Goal: Information Seeking & Learning: Check status

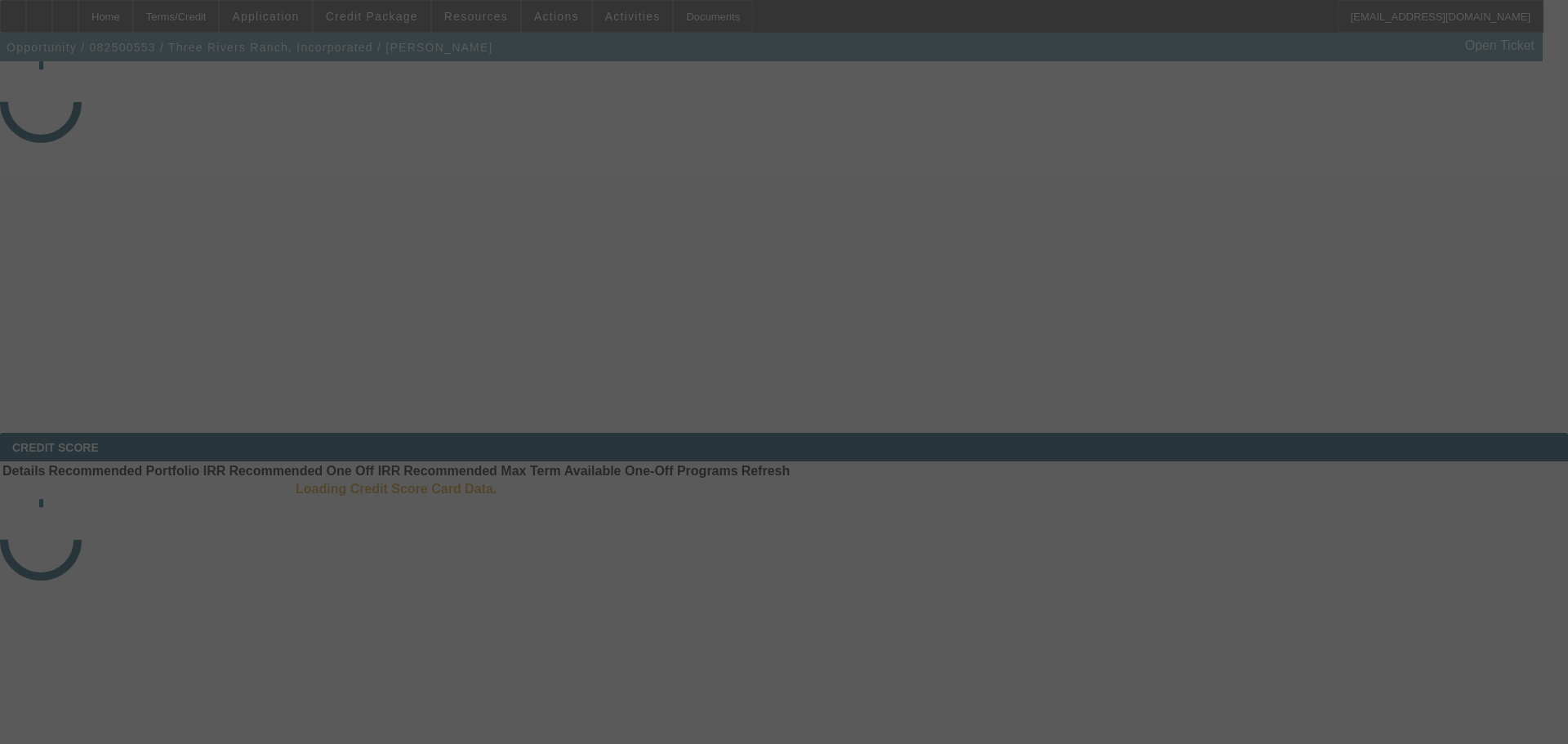
select select "3"
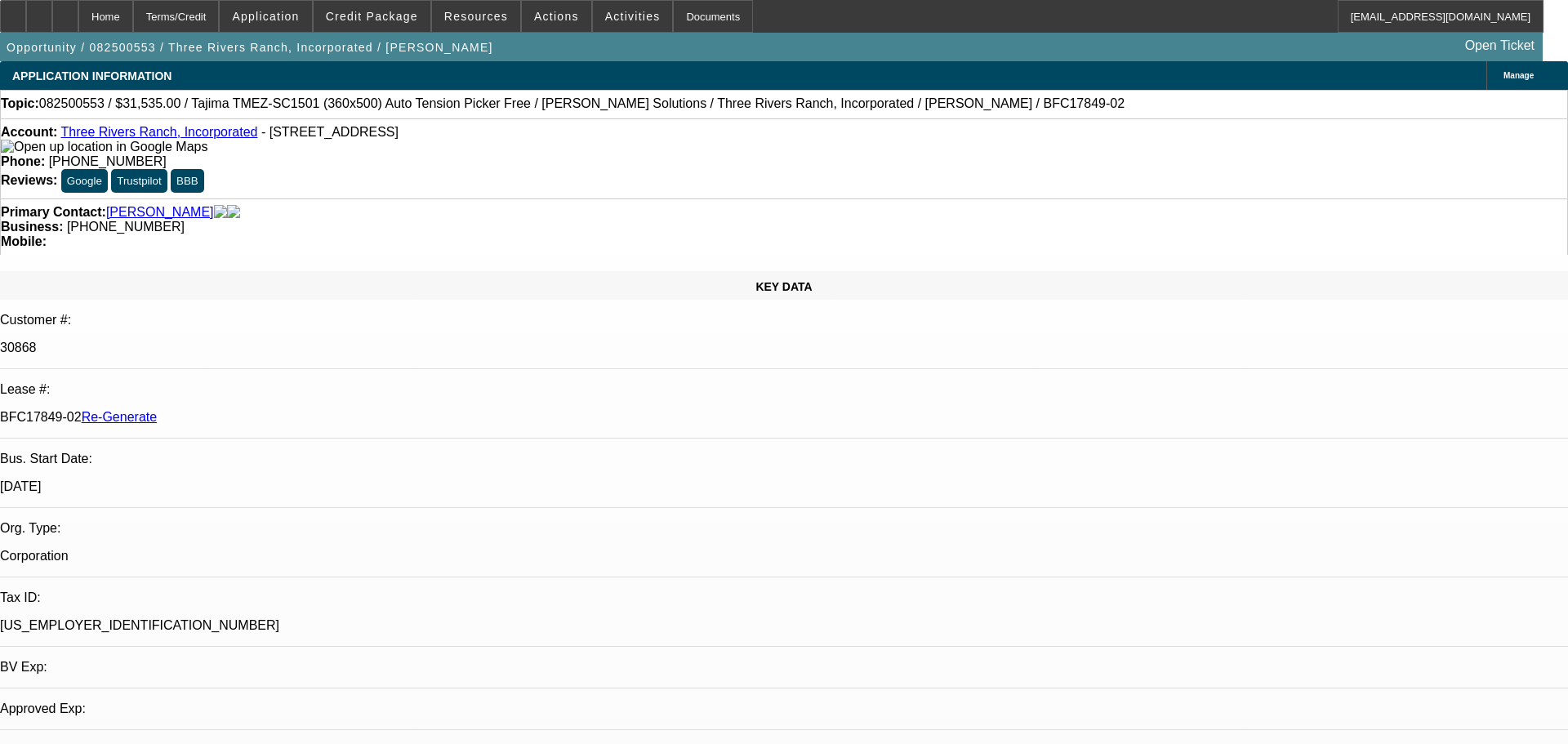
select select "0"
select select "2"
select select "0"
select select "4"
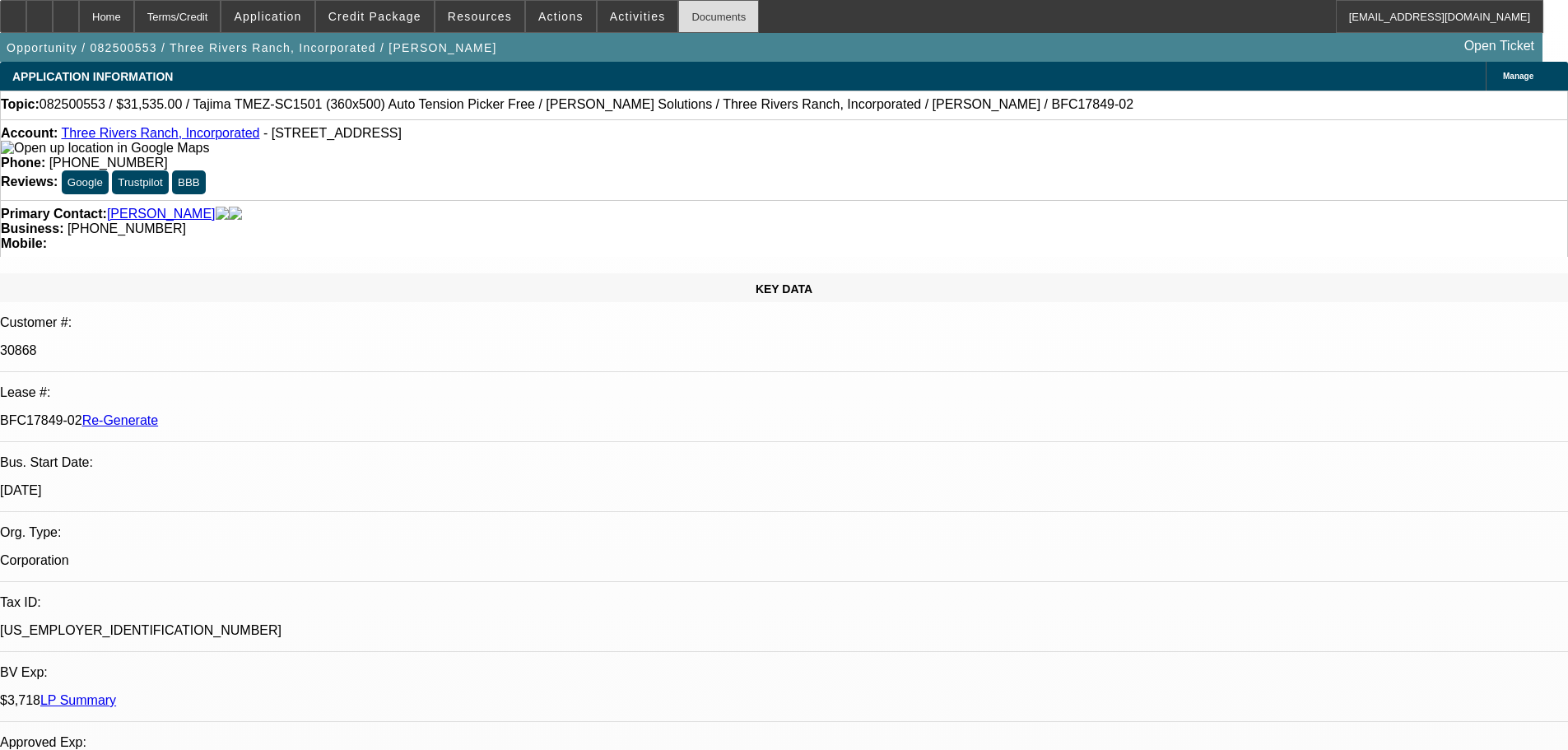
click at [699, 15] on div "Documents" at bounding box center [718, 16] width 80 height 33
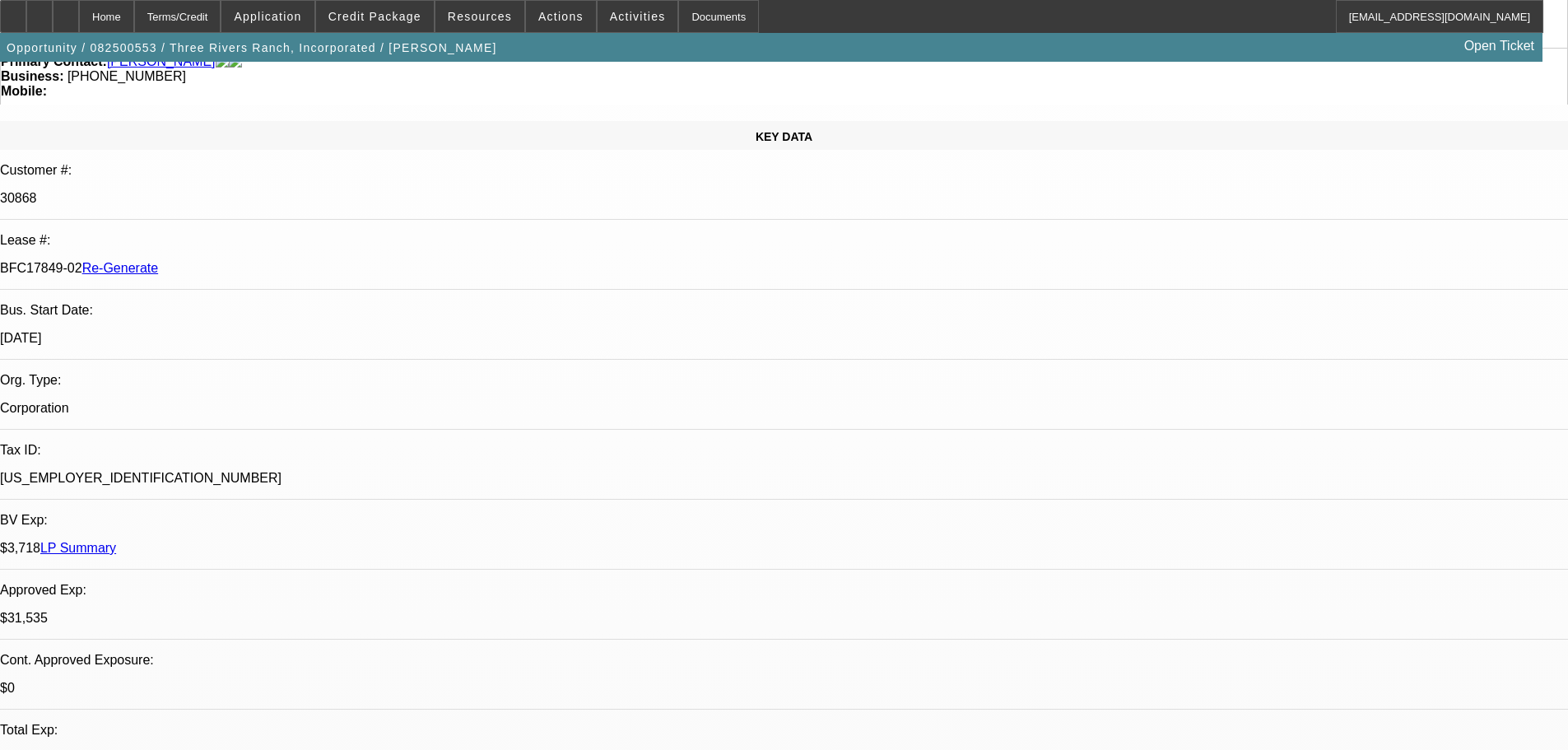
scroll to position [330, 0]
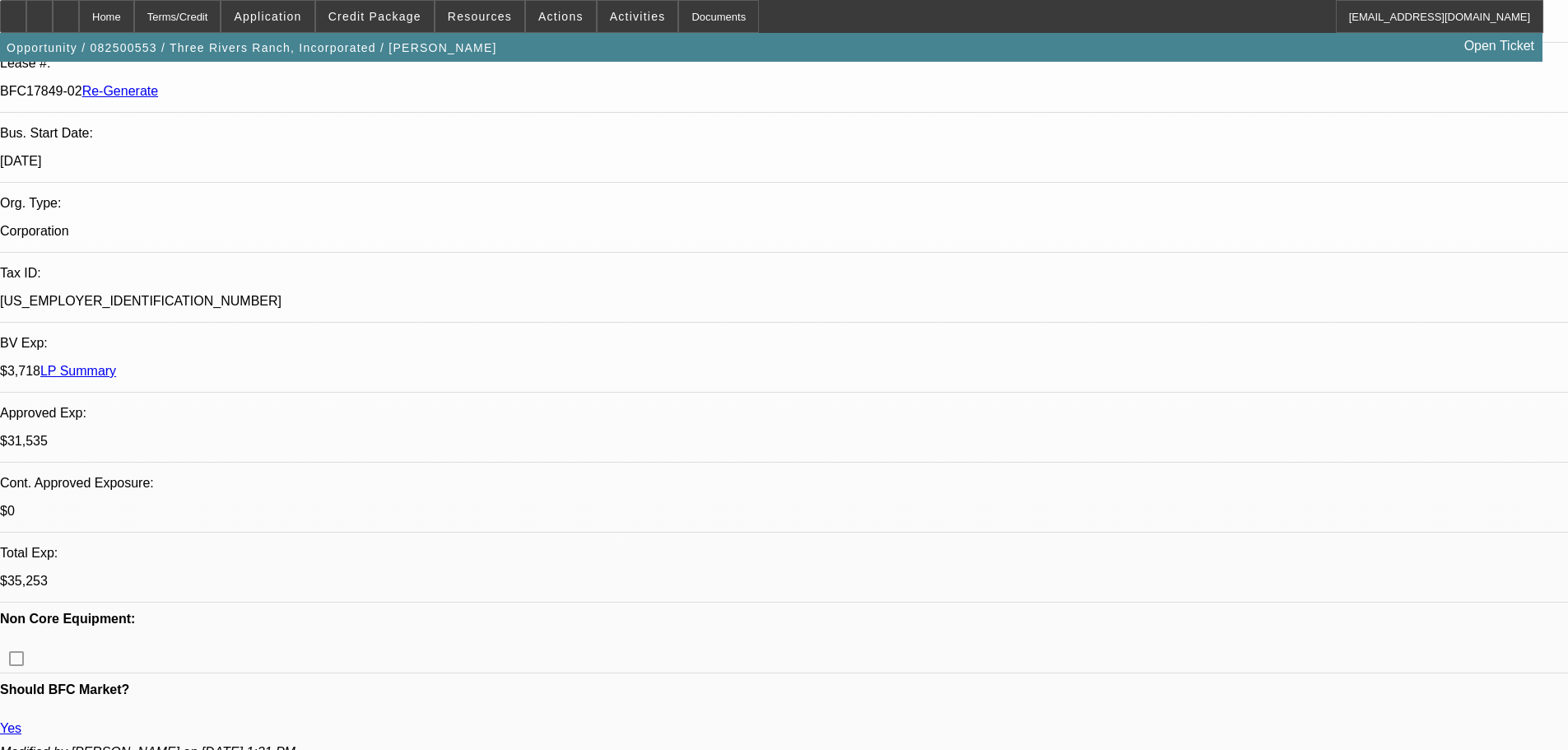
drag, startPoint x: 1217, startPoint y: 163, endPoint x: 1210, endPoint y: 239, distance: 76.3
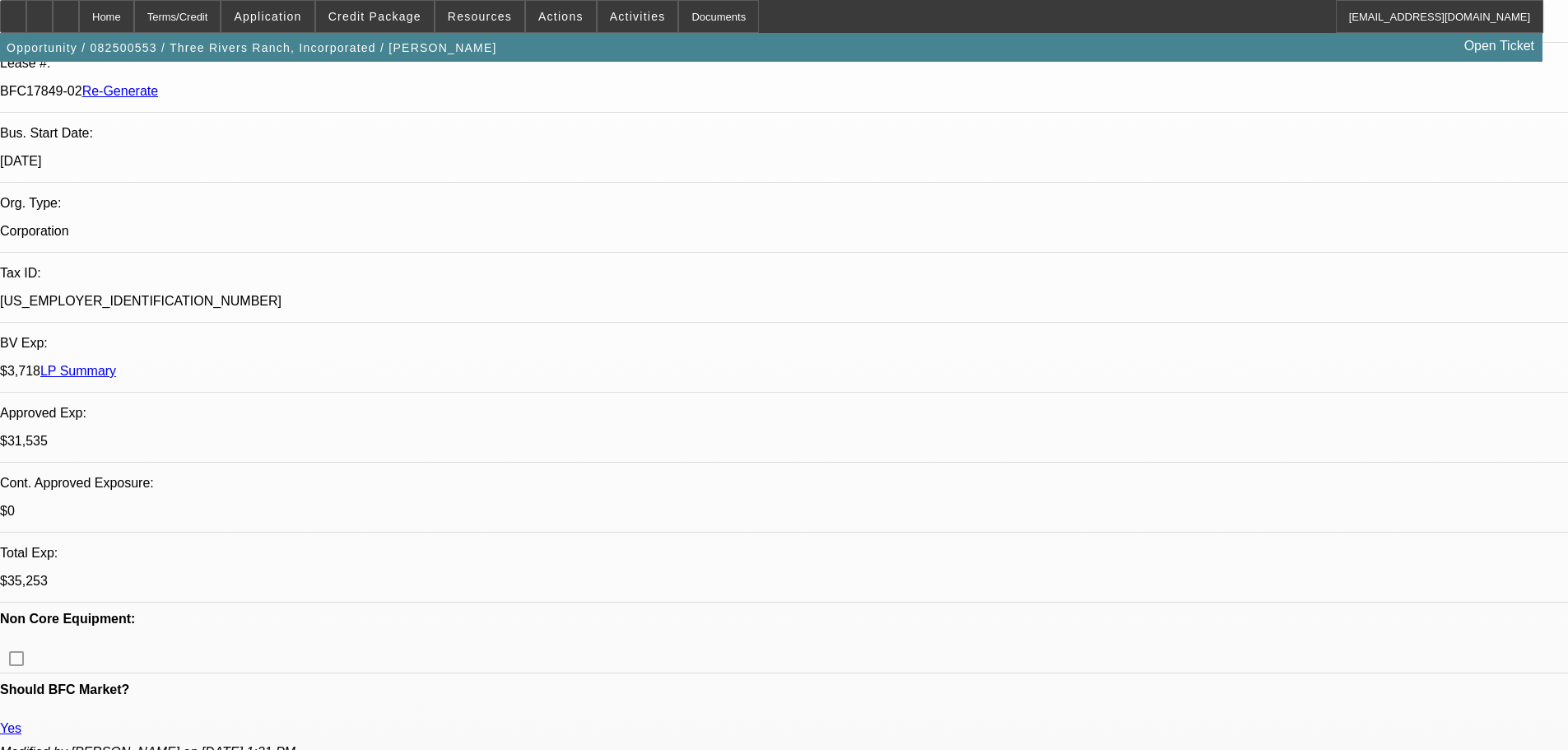
drag, startPoint x: 1413, startPoint y: 553, endPoint x: 1400, endPoint y: 607, distance: 55.5
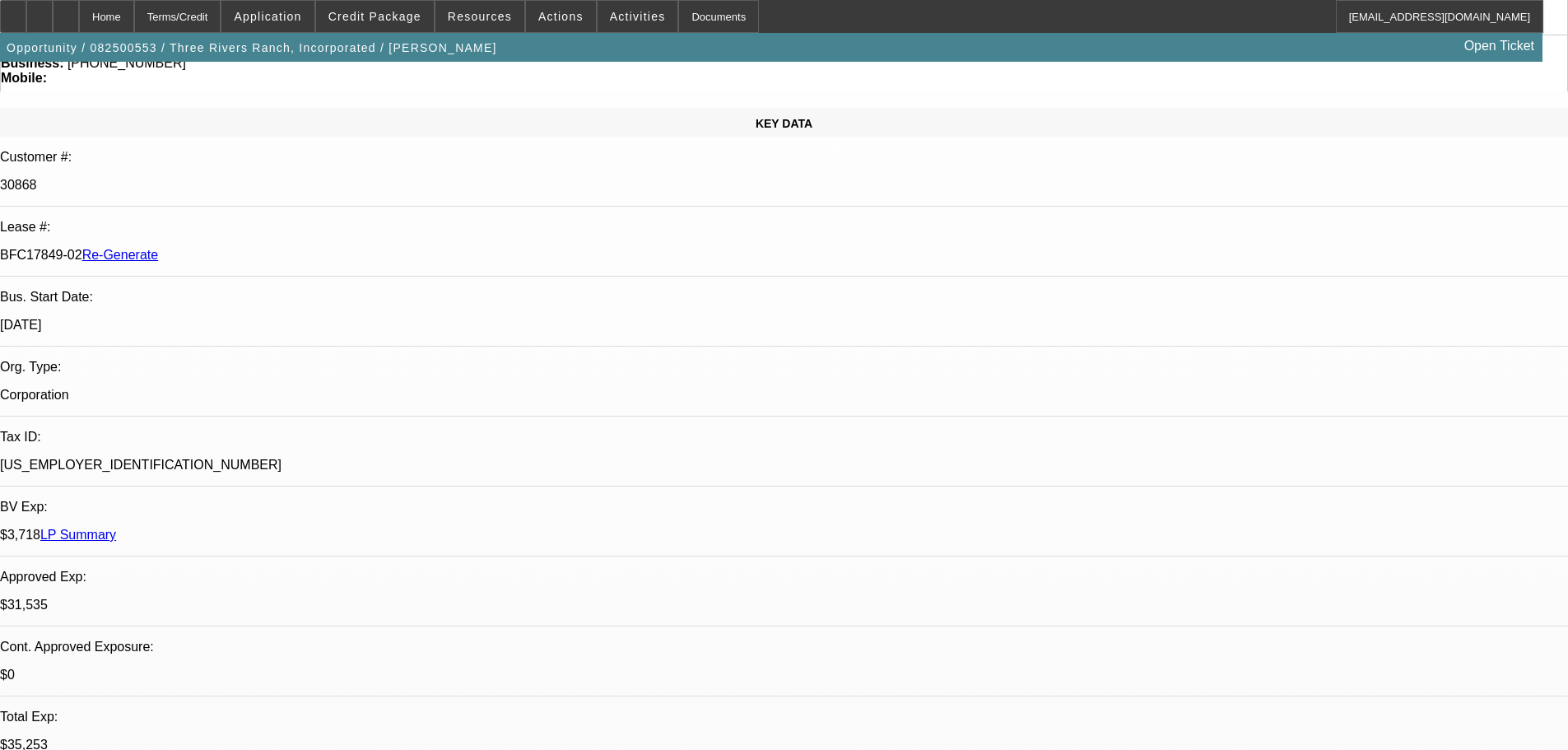
scroll to position [164, 0]
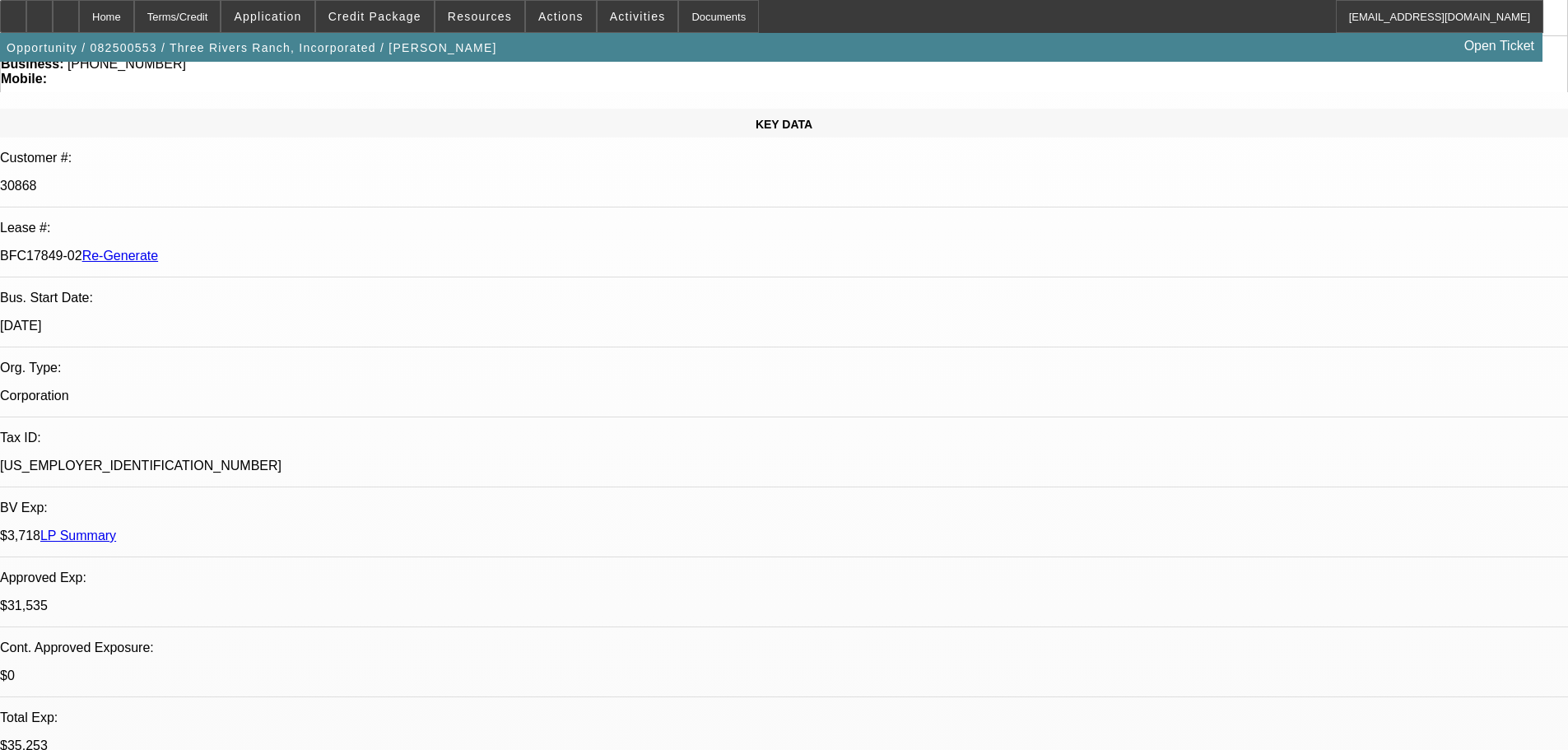
scroll to position [0, 0]
click at [640, 6] on span at bounding box center [638, 16] width 80 height 40
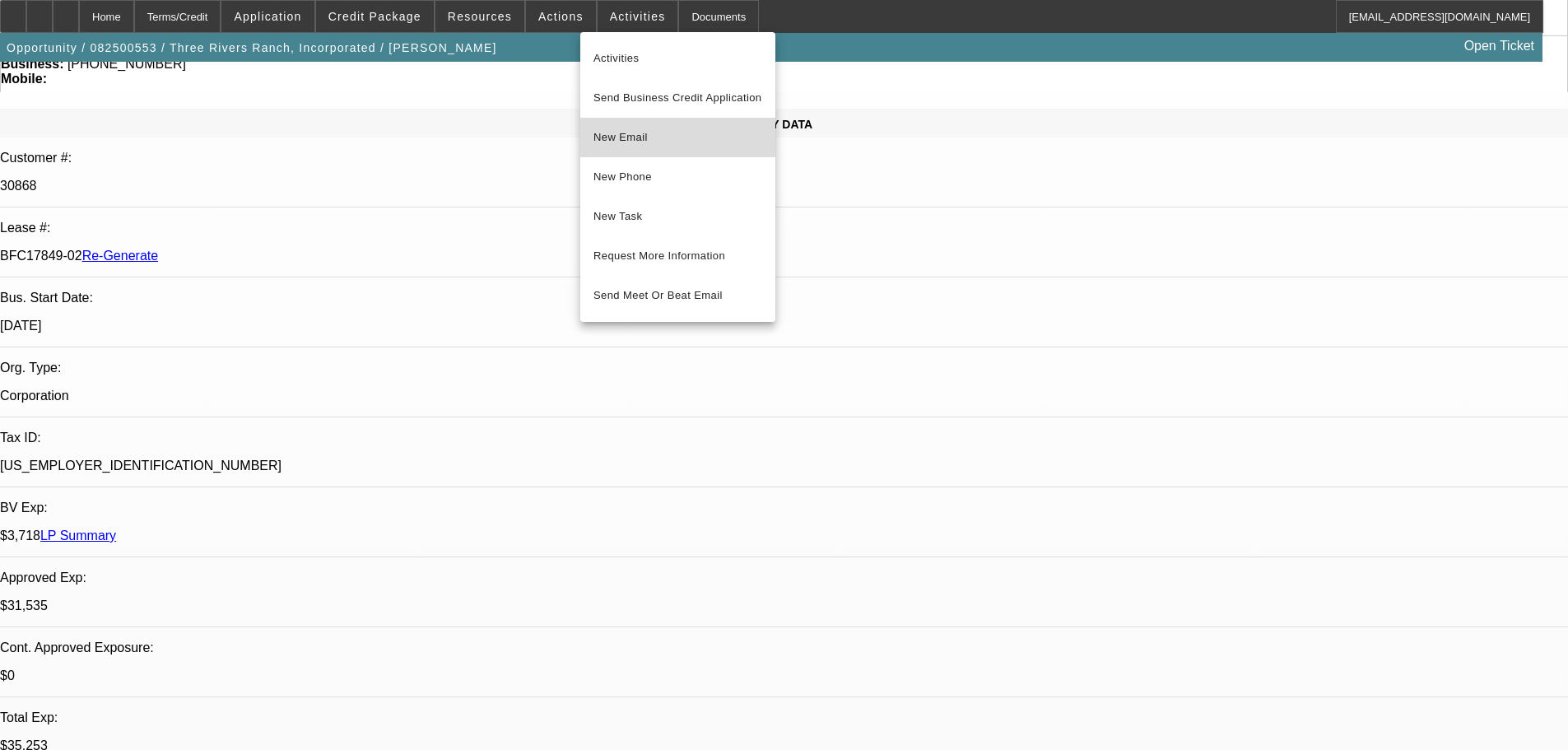
click at [645, 139] on span "New Email" at bounding box center [678, 137] width 169 height 19
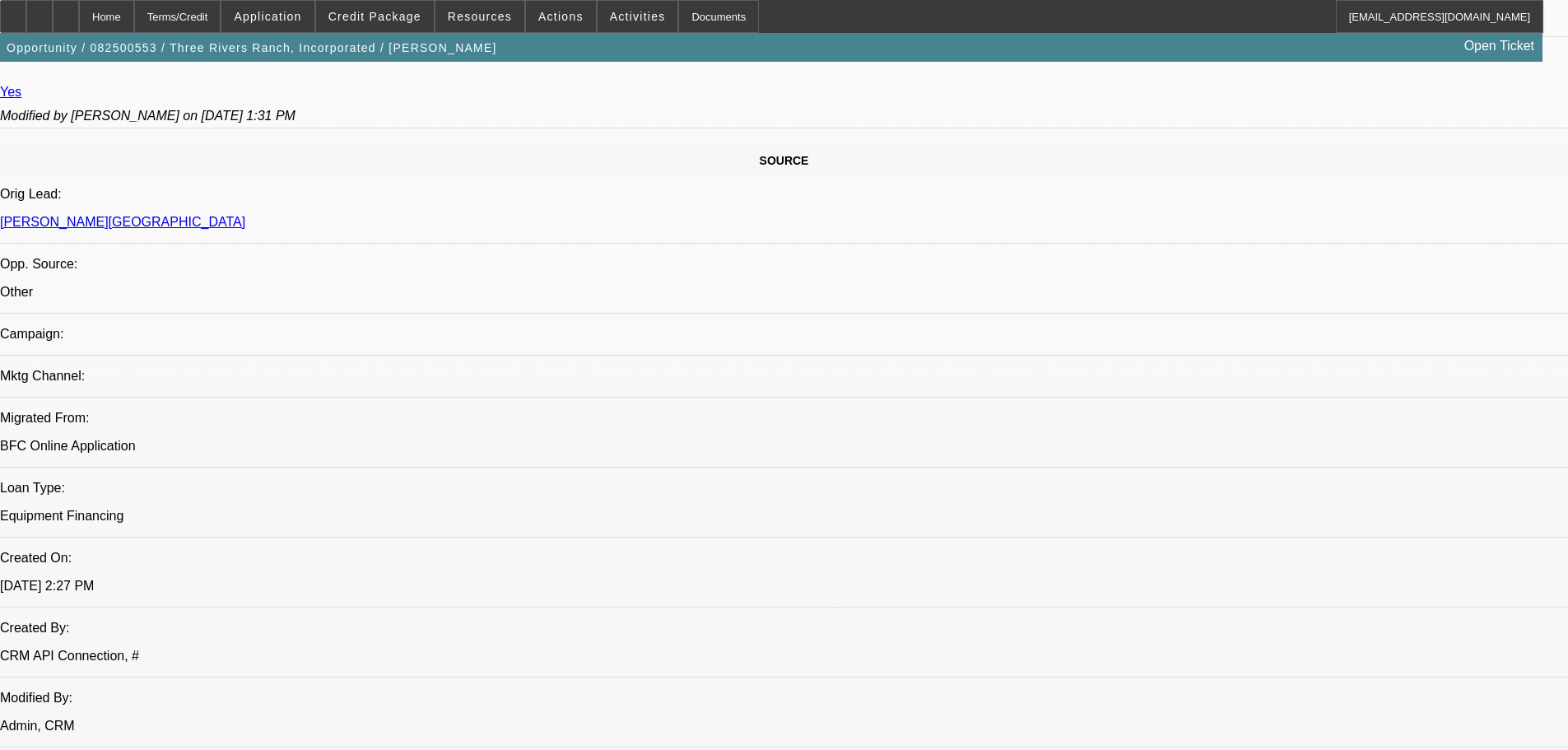
scroll to position [741, 0]
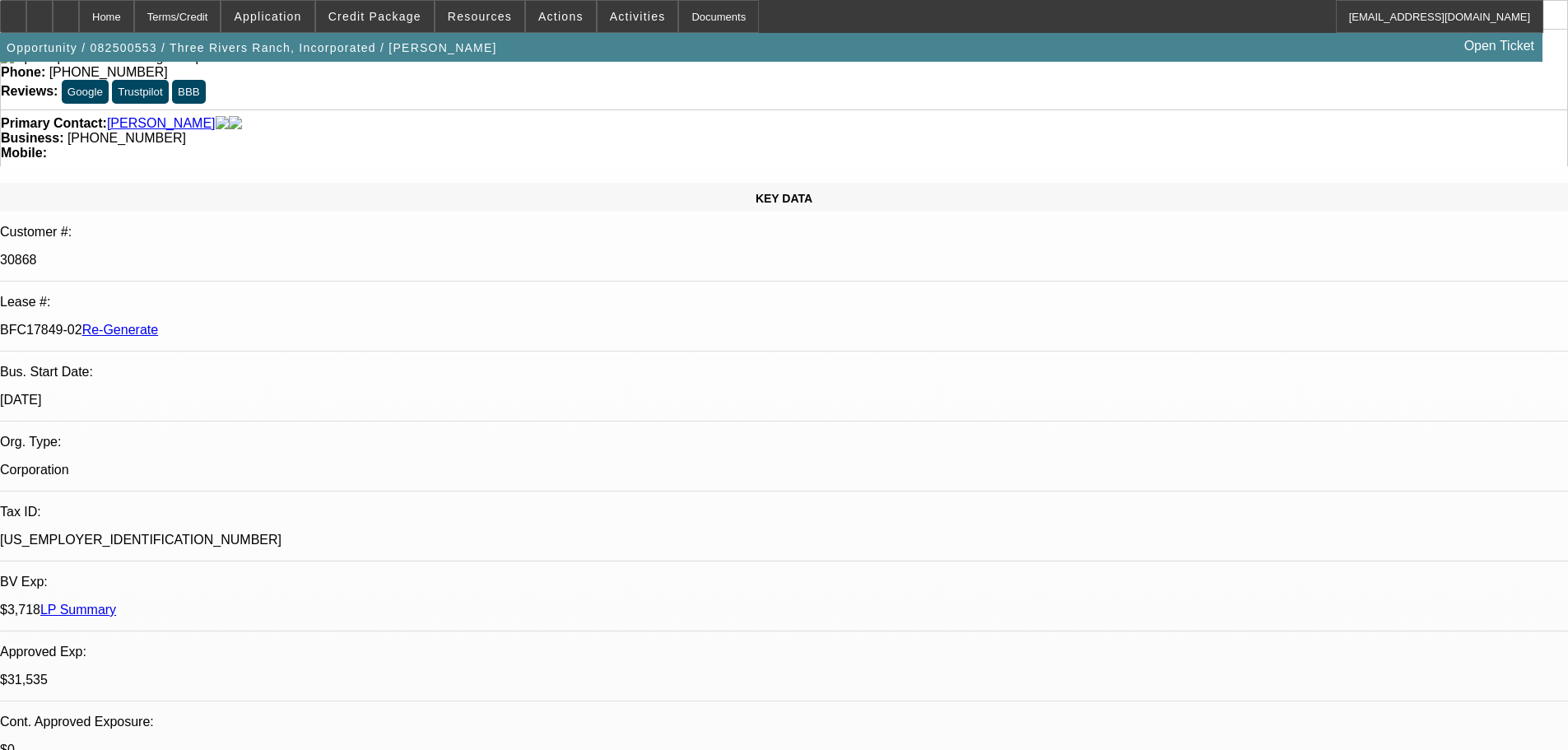
scroll to position [0, 0]
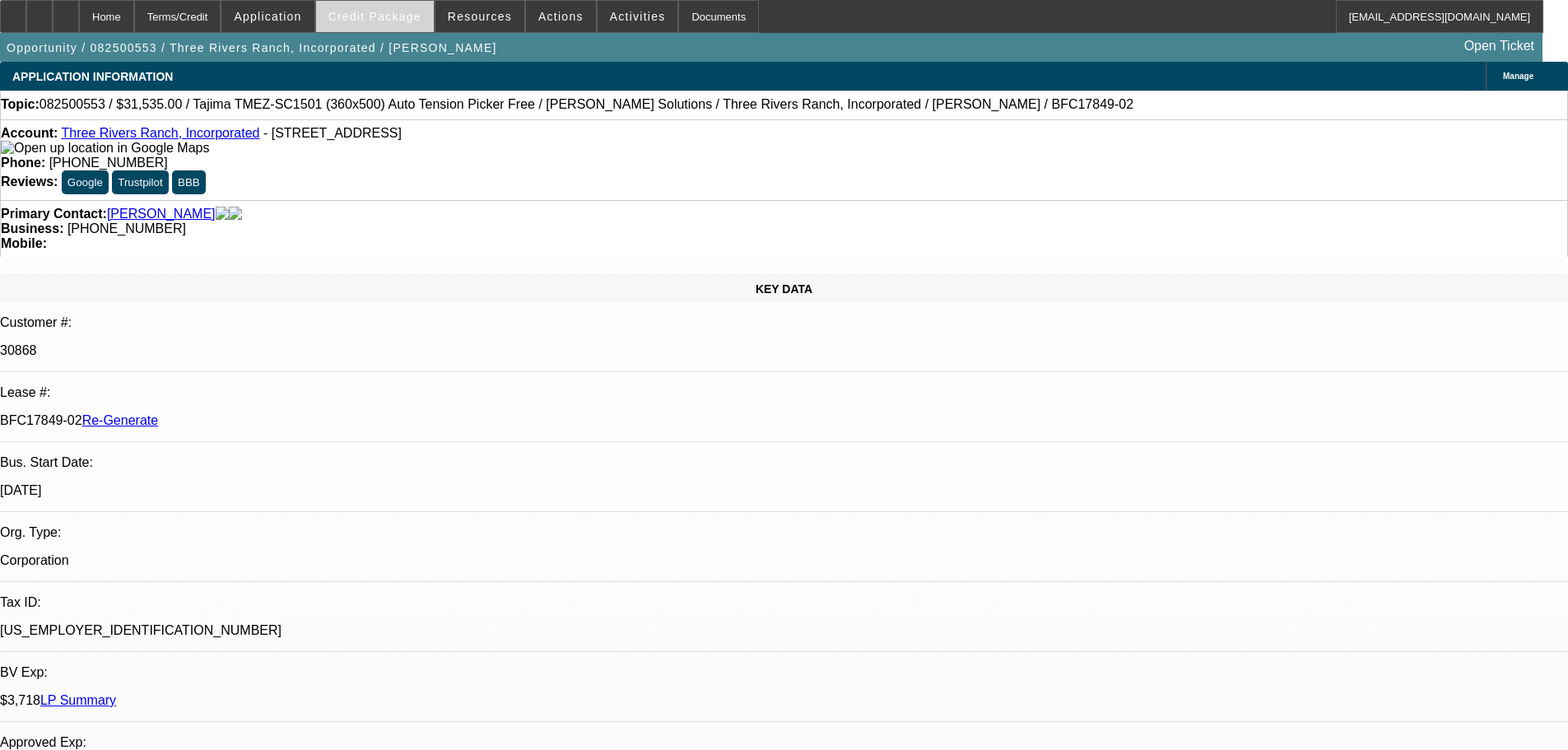
click at [383, 12] on span "Credit Package" at bounding box center [375, 16] width 93 height 13
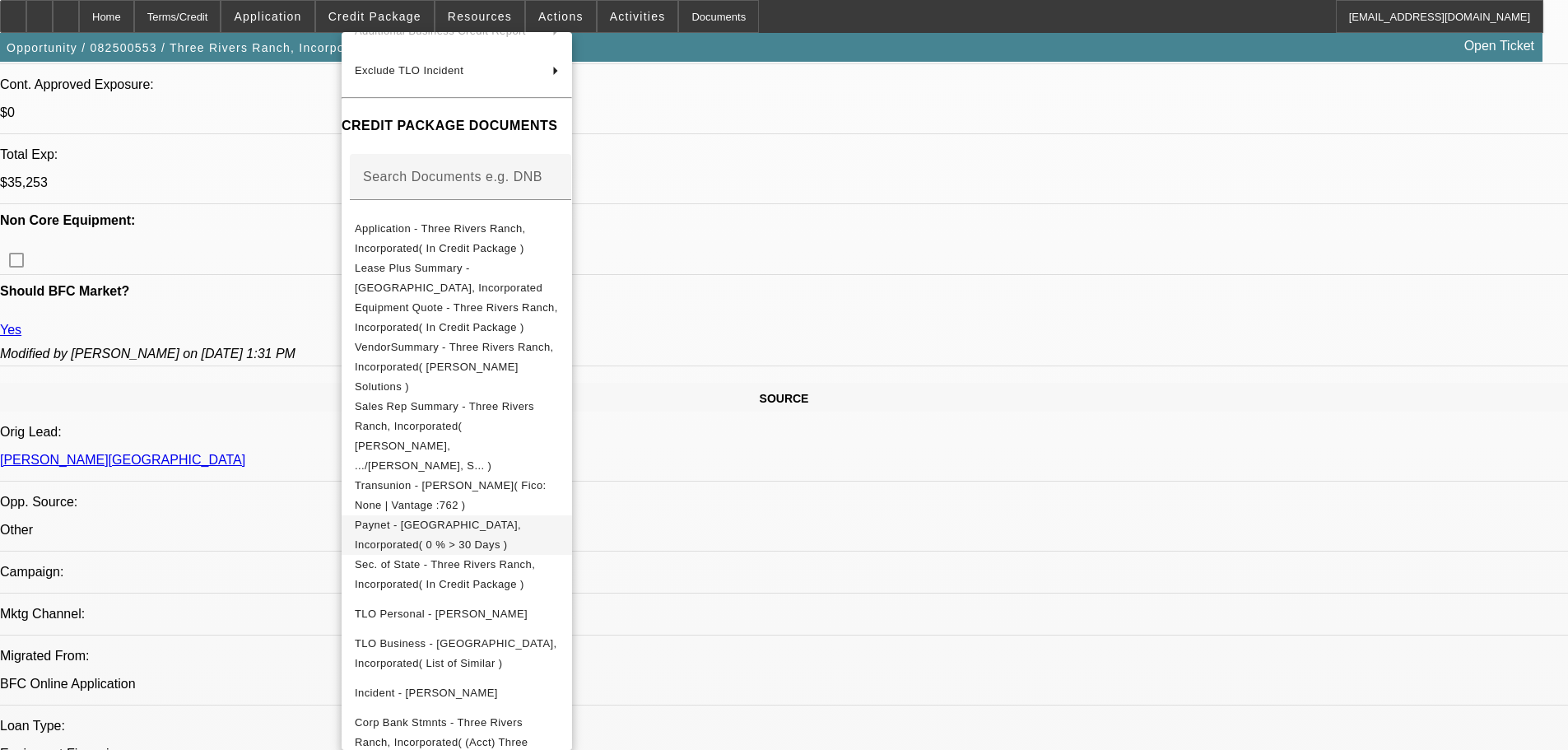
scroll to position [988, 0]
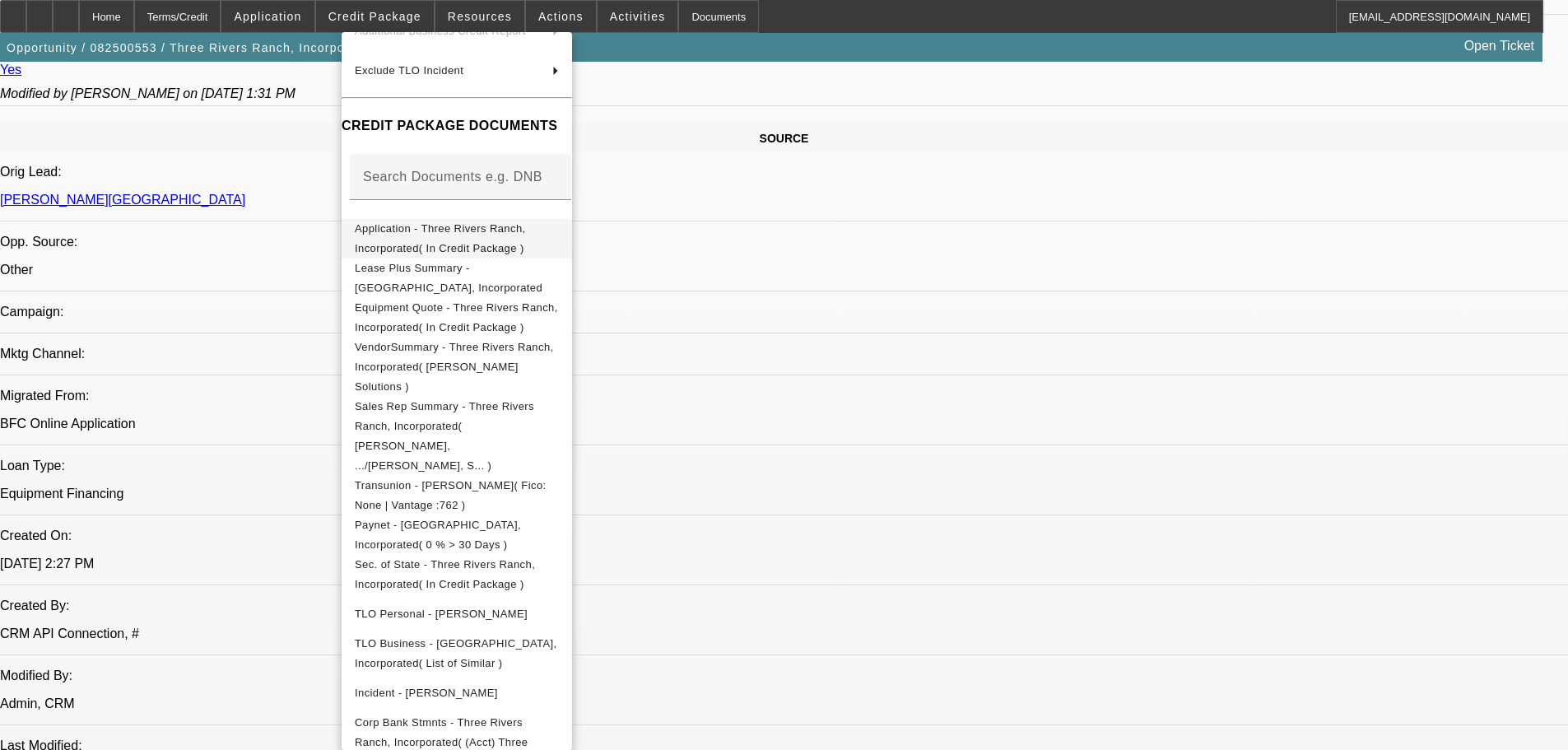
click at [475, 230] on span "Application - Three Rivers Ranch, Incorporated( In Credit Package )" at bounding box center [441, 239] width 171 height 32
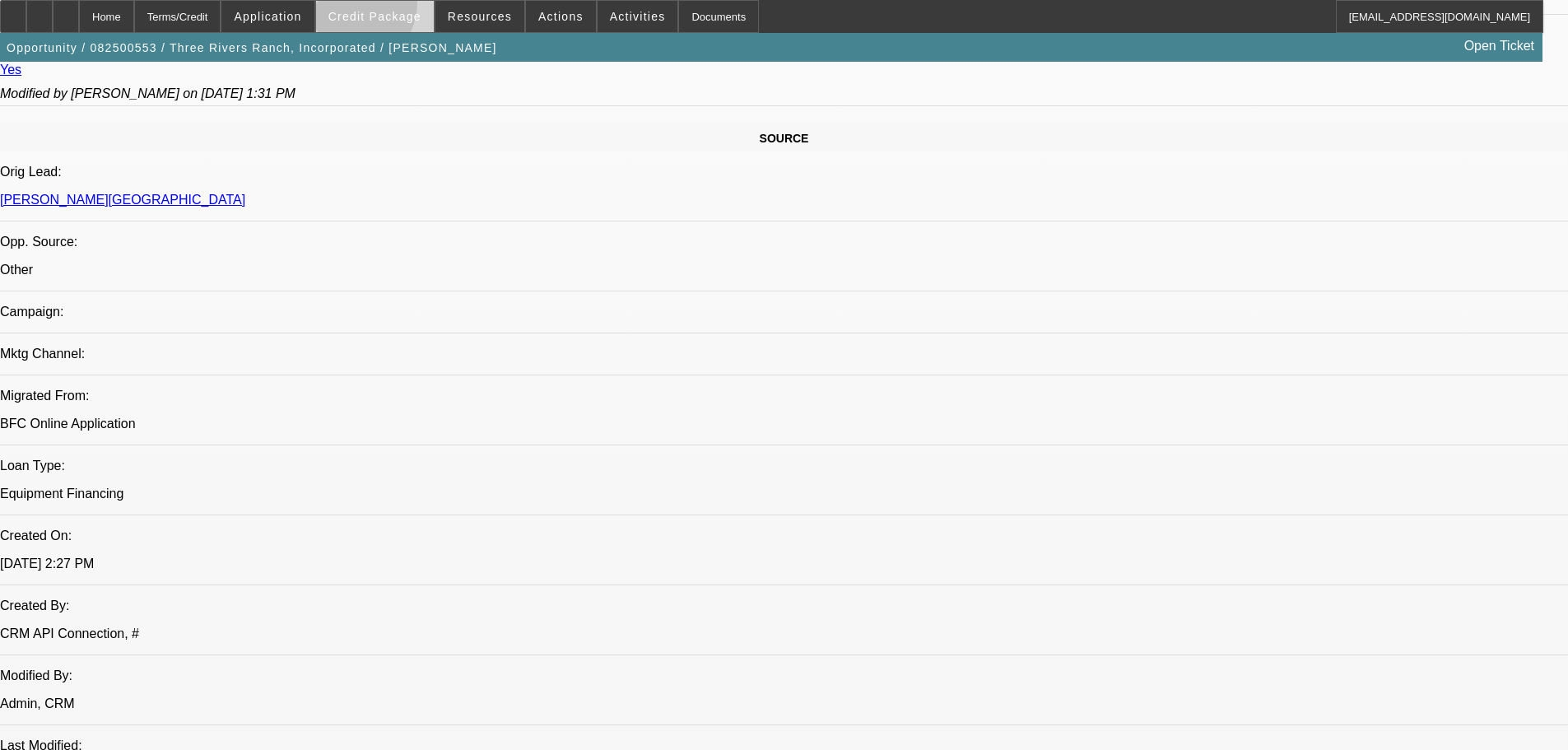
click at [370, 6] on span at bounding box center [375, 16] width 117 height 40
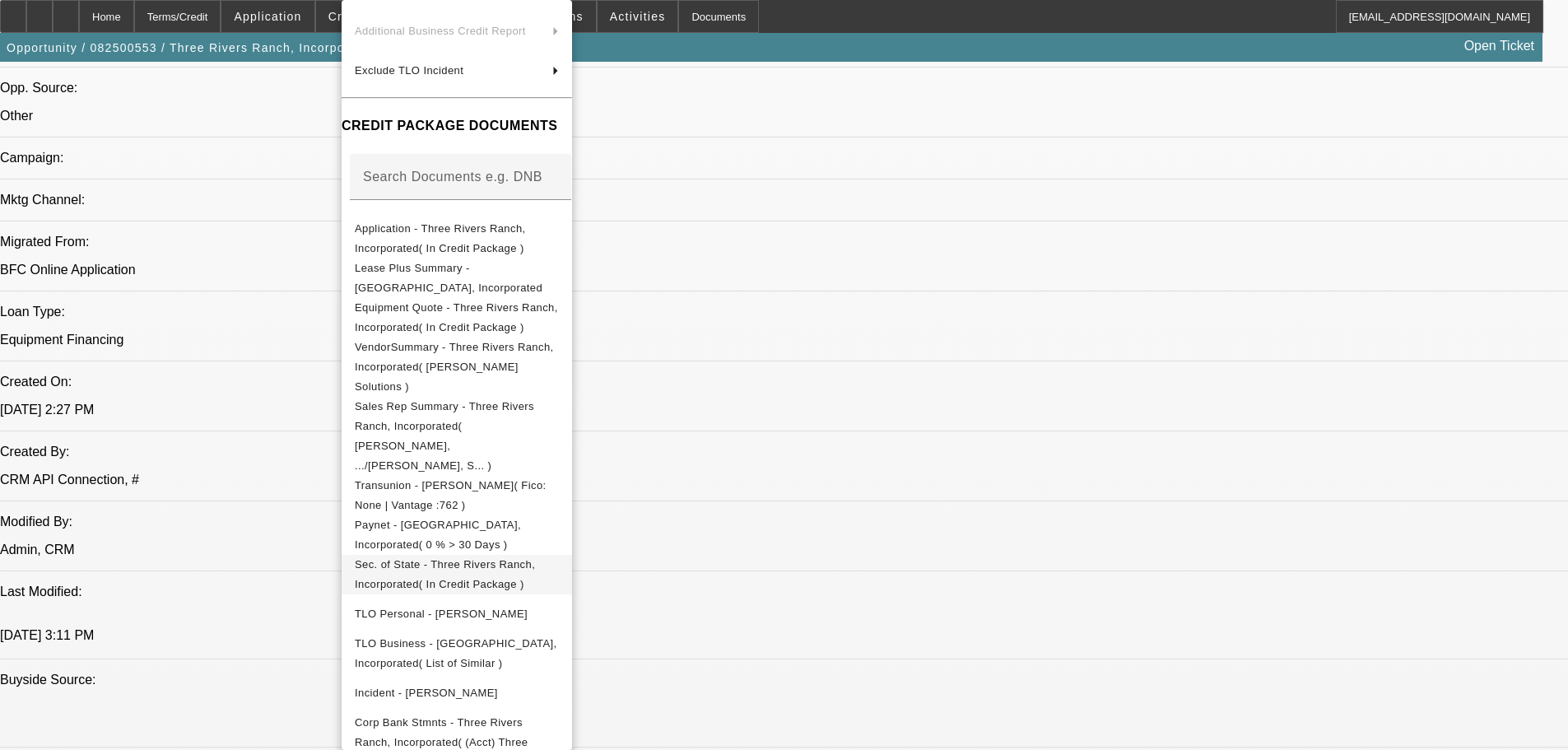
scroll to position [1153, 0]
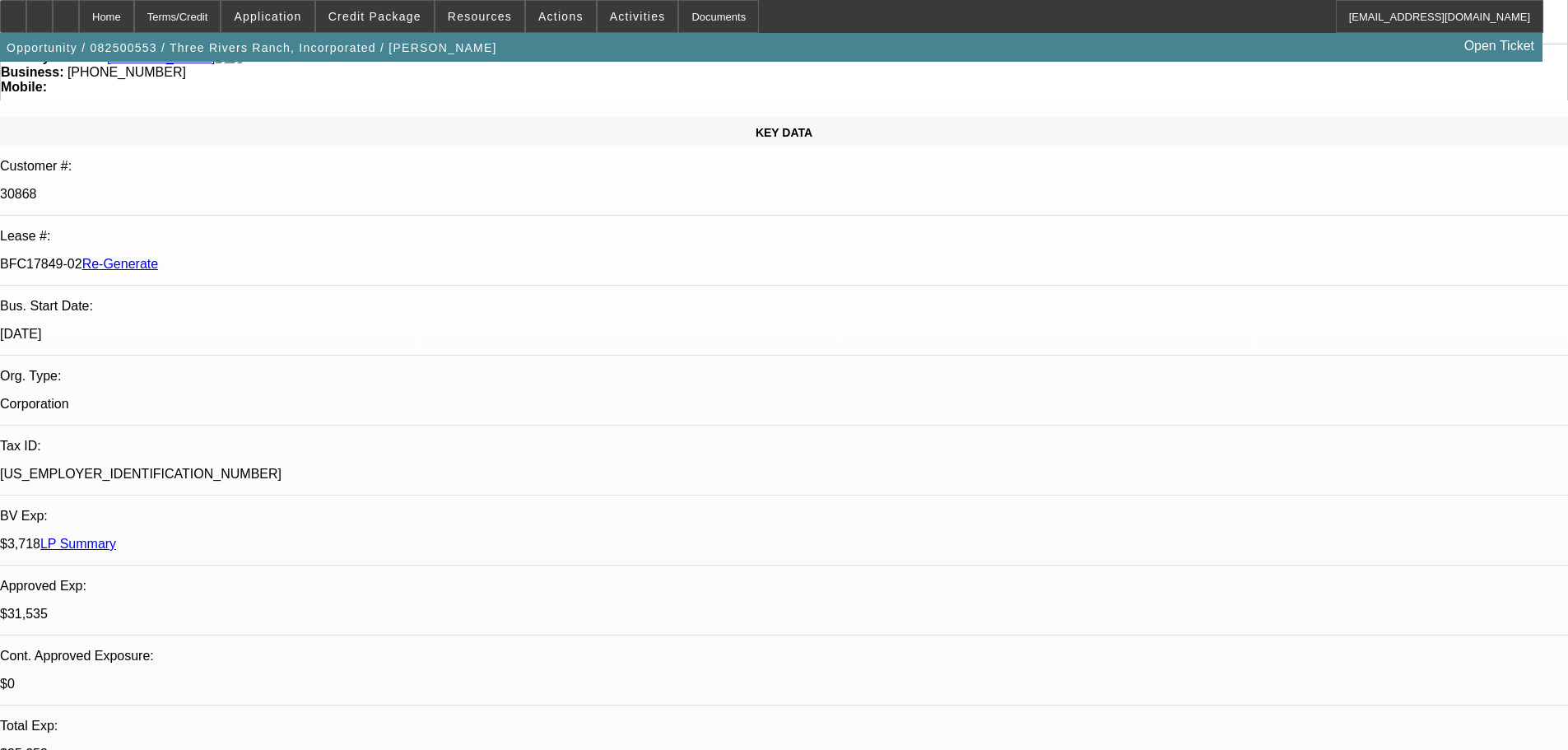
scroll to position [0, 0]
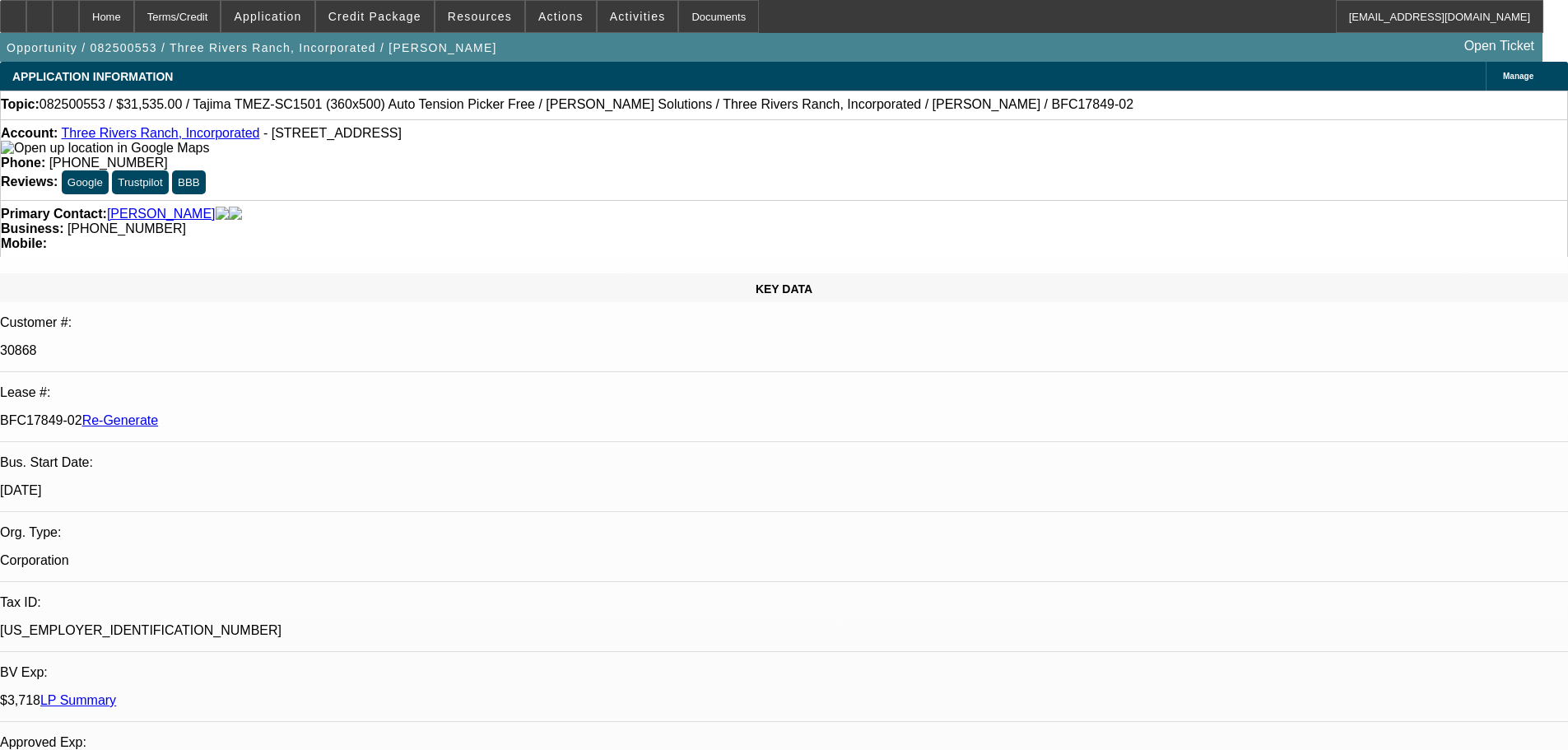
click at [174, 139] on link "Three Rivers Ranch, Incorporated" at bounding box center [160, 133] width 199 height 14
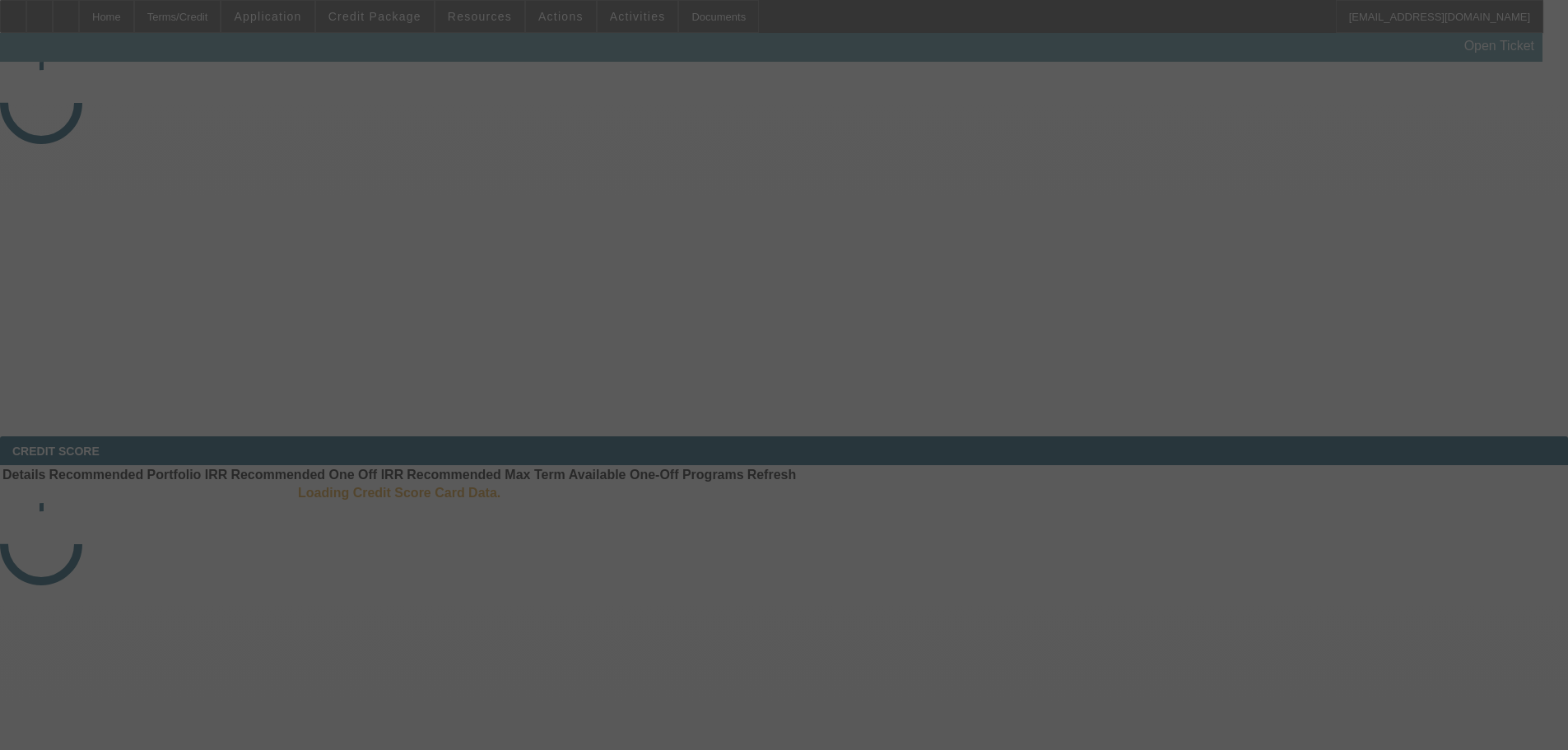
click at [1422, 66] on div at bounding box center [784, 375] width 1568 height 750
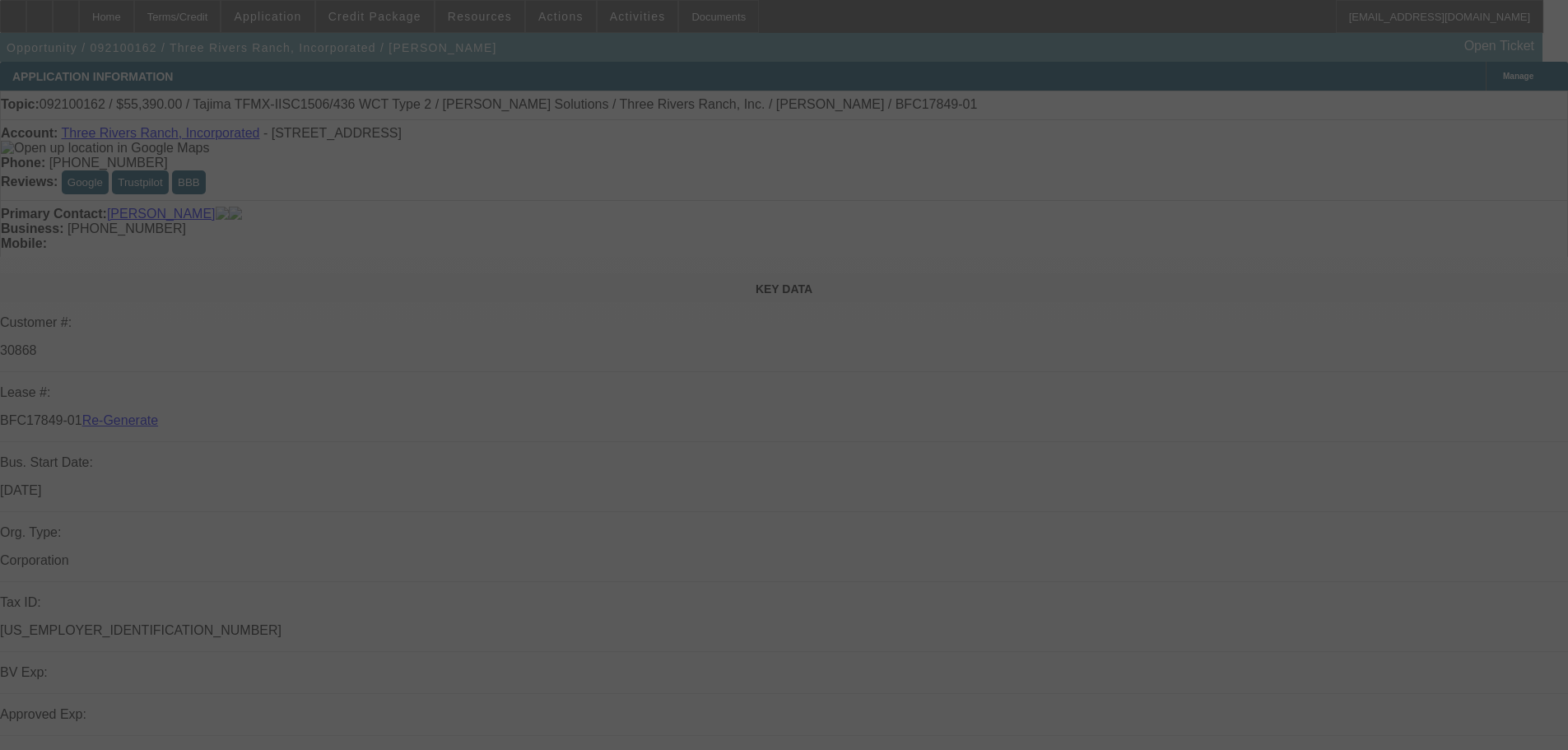
click at [1420, 68] on div at bounding box center [784, 375] width 1568 height 750
select select "4"
click at [1406, 72] on div at bounding box center [784, 375] width 1568 height 750
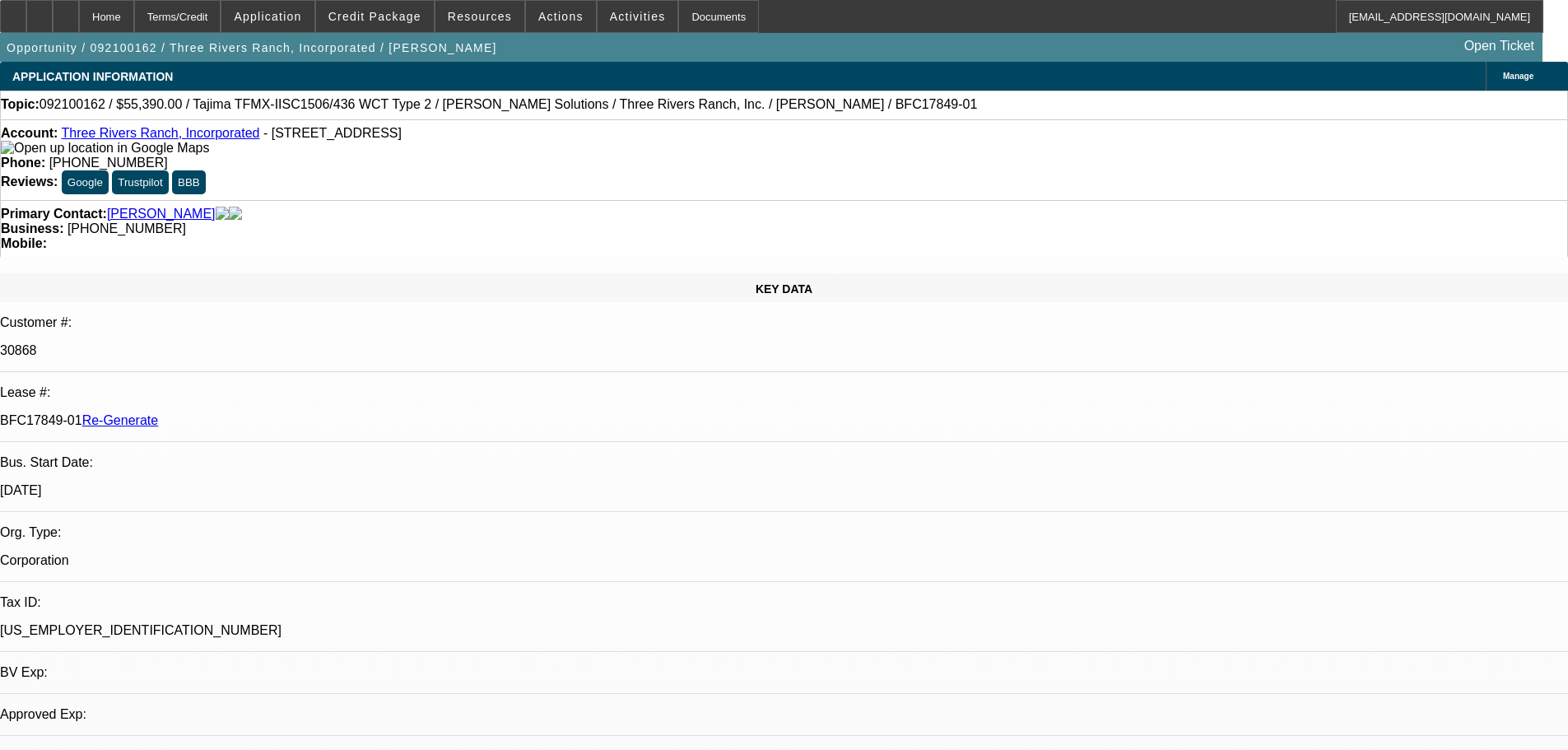
select select "0"
select select "2"
select select "0.1"
select select "4"
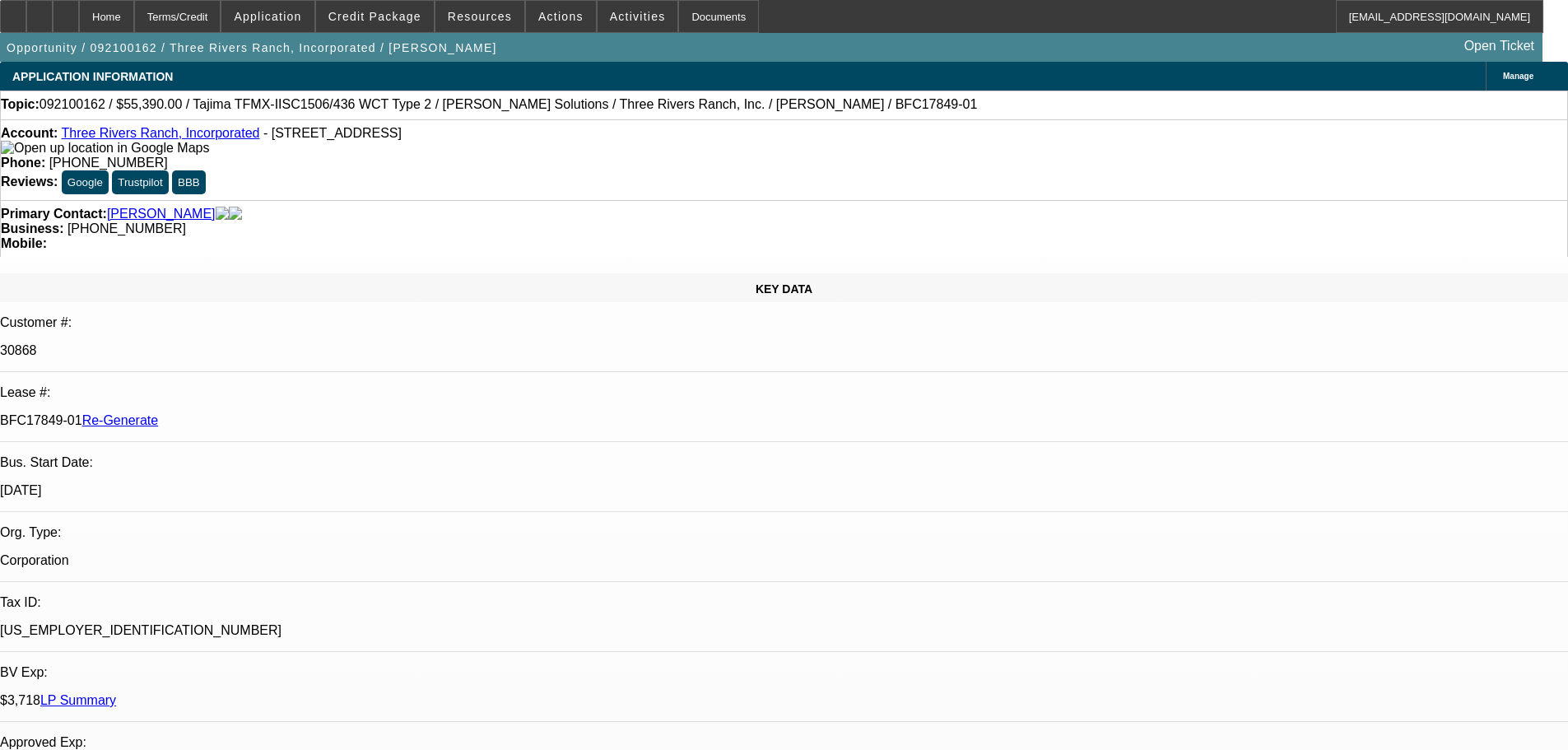
type input "justin"
drag, startPoint x: 1086, startPoint y: 376, endPoint x: 1148, endPoint y: 290, distance: 106.0
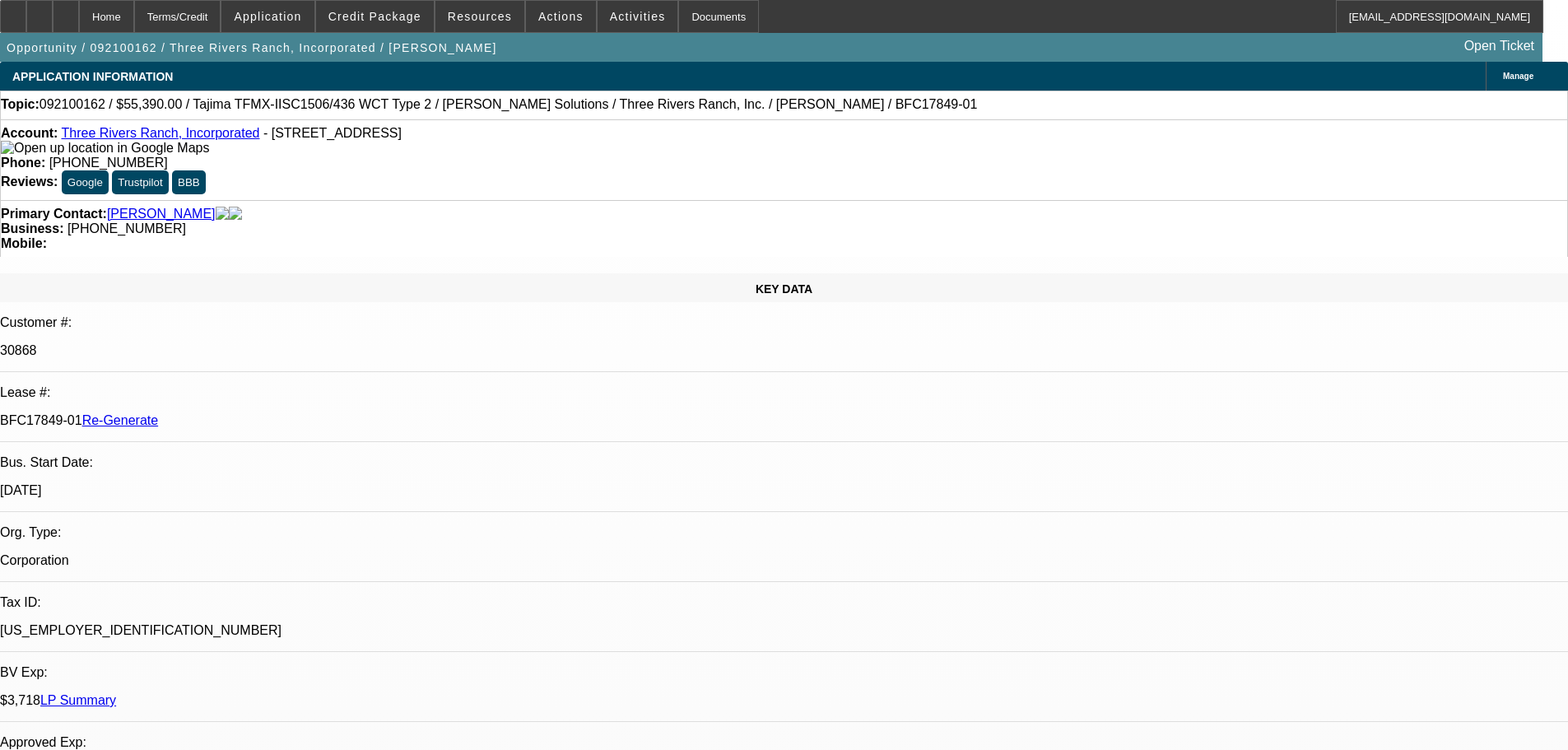
drag, startPoint x: 1099, startPoint y: 381, endPoint x: 1246, endPoint y: 435, distance: 156.6
drag, startPoint x: 1153, startPoint y: 419, endPoint x: 1488, endPoint y: 556, distance: 361.9
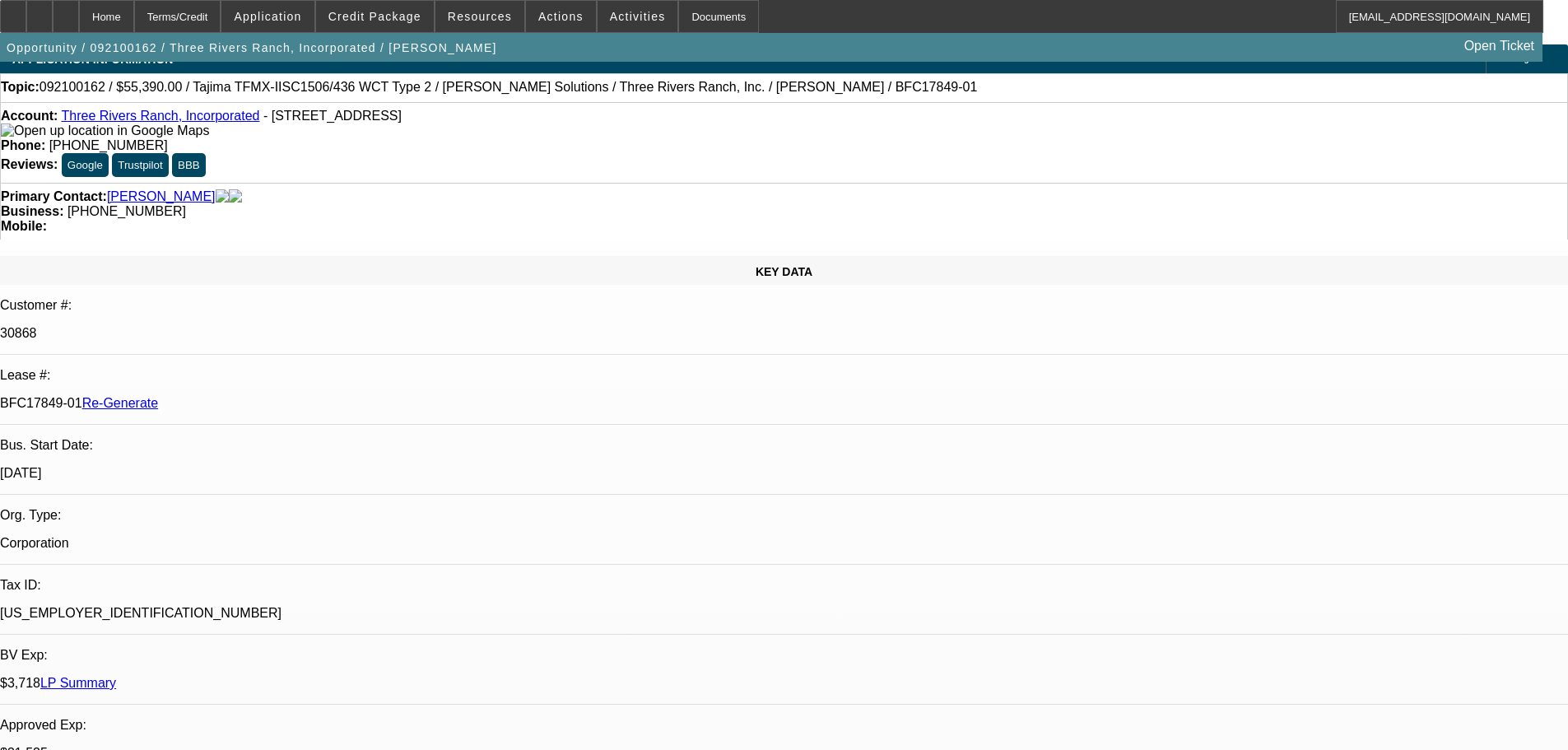
scroll to position [0, 0]
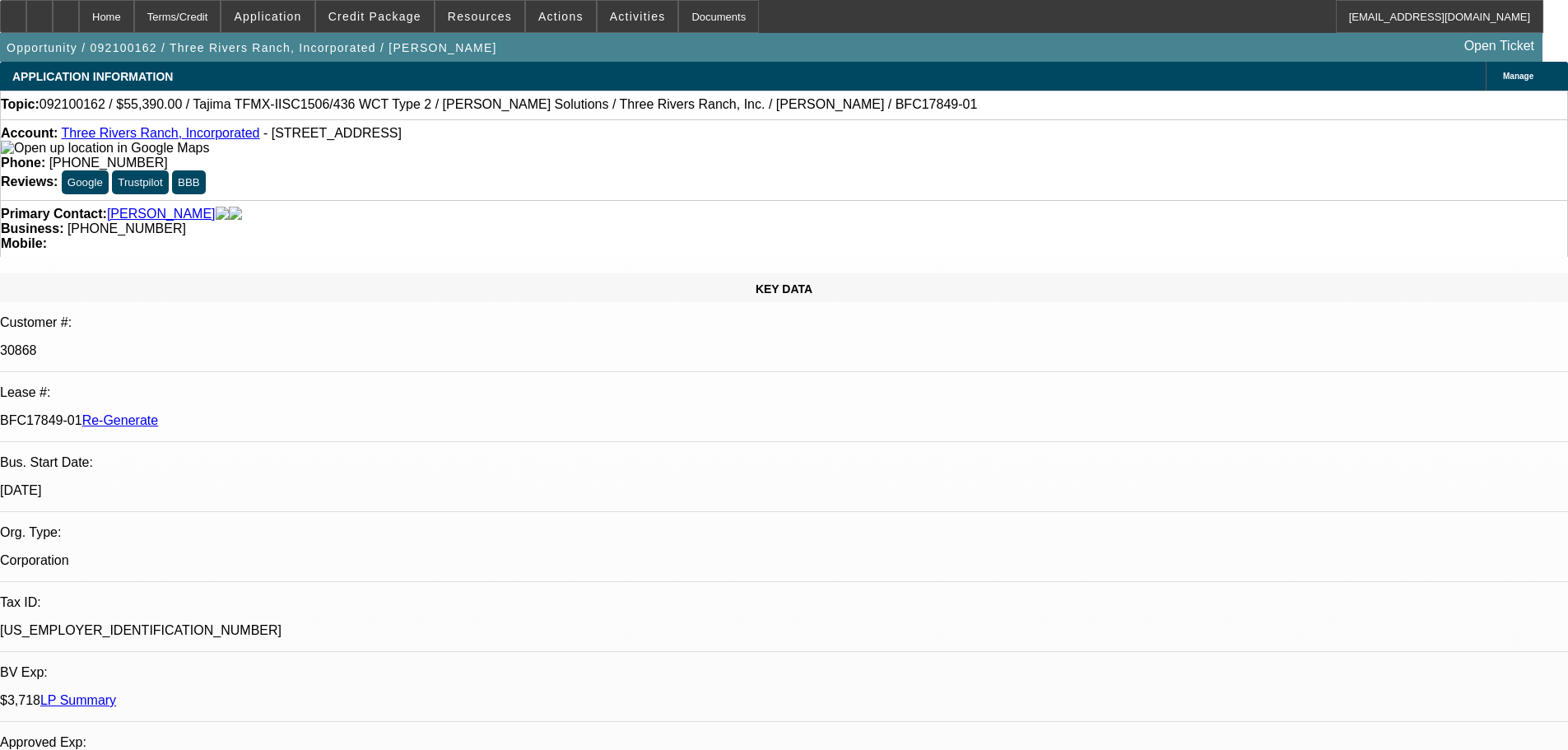
click at [708, 9] on div "Documents" at bounding box center [718, 16] width 80 height 33
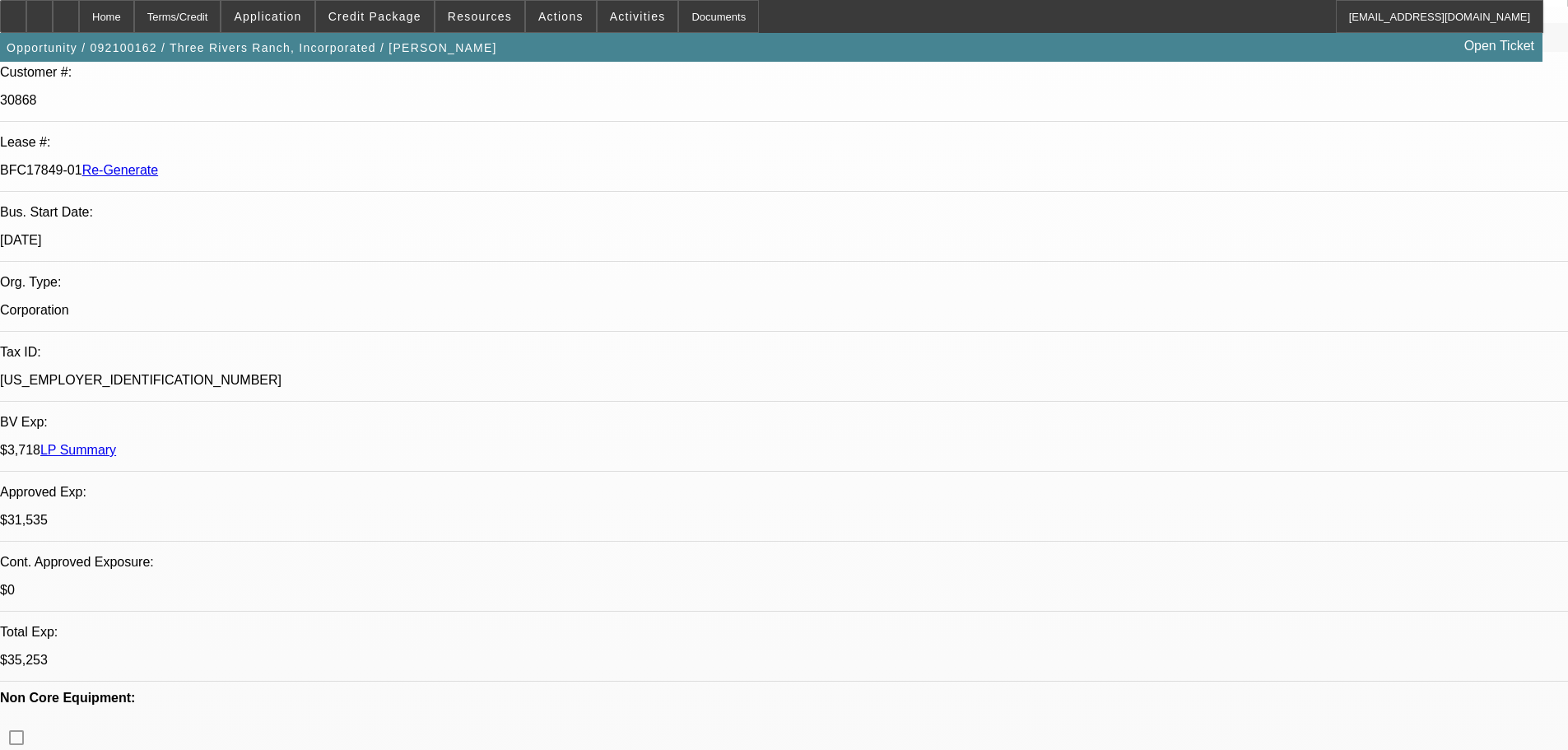
scroll to position [412, 0]
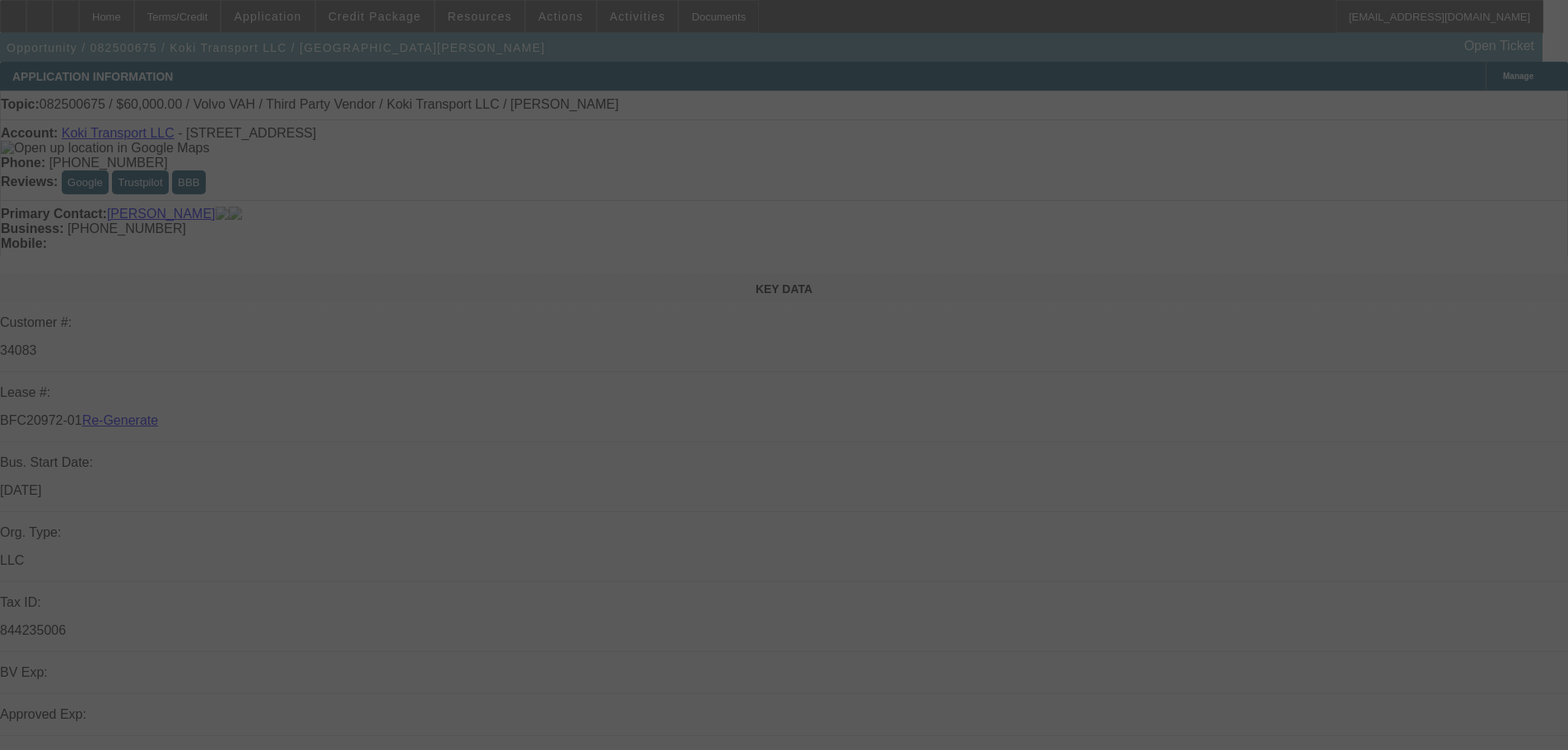
select select "3"
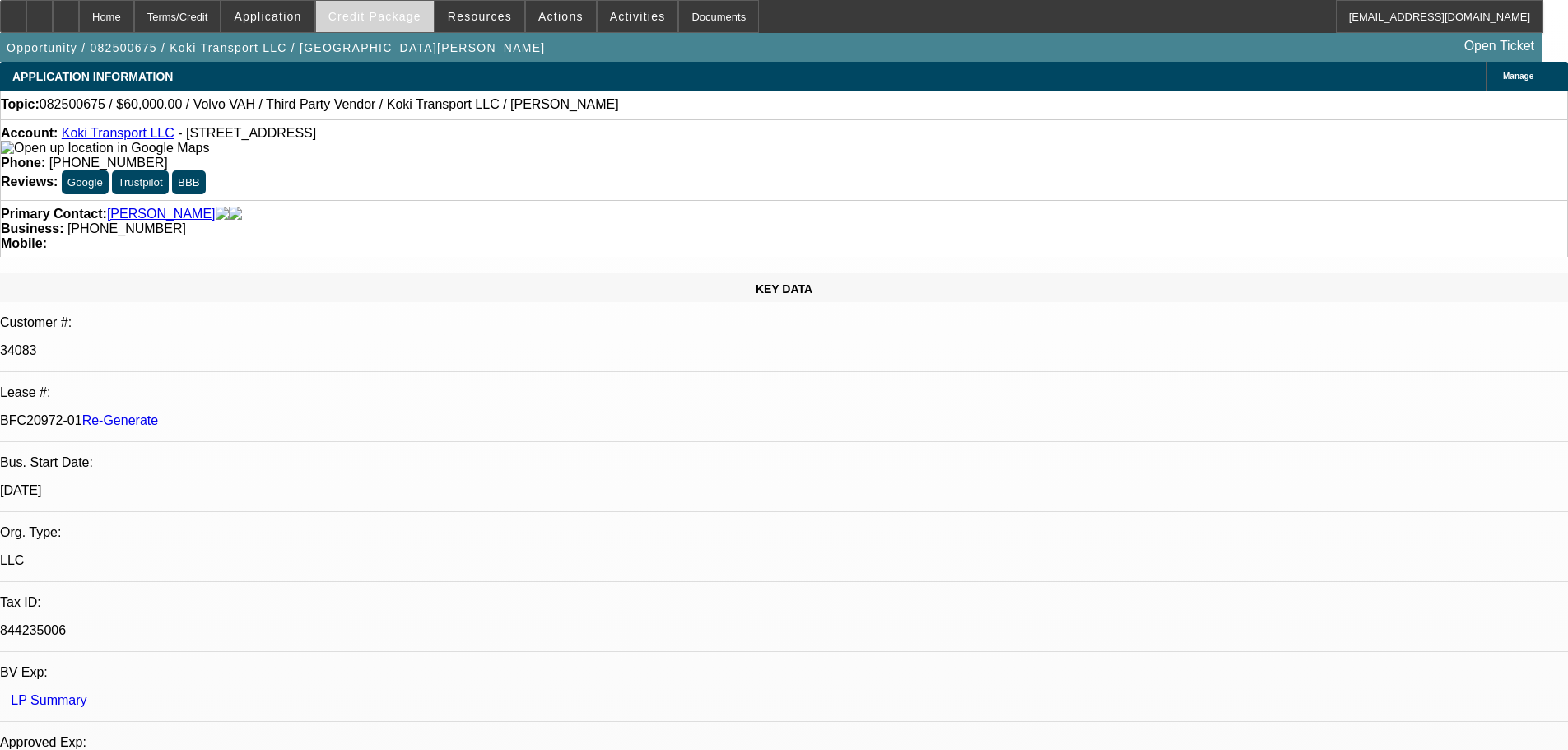
select select "0.2"
select select "2"
select select "0"
select select "6"
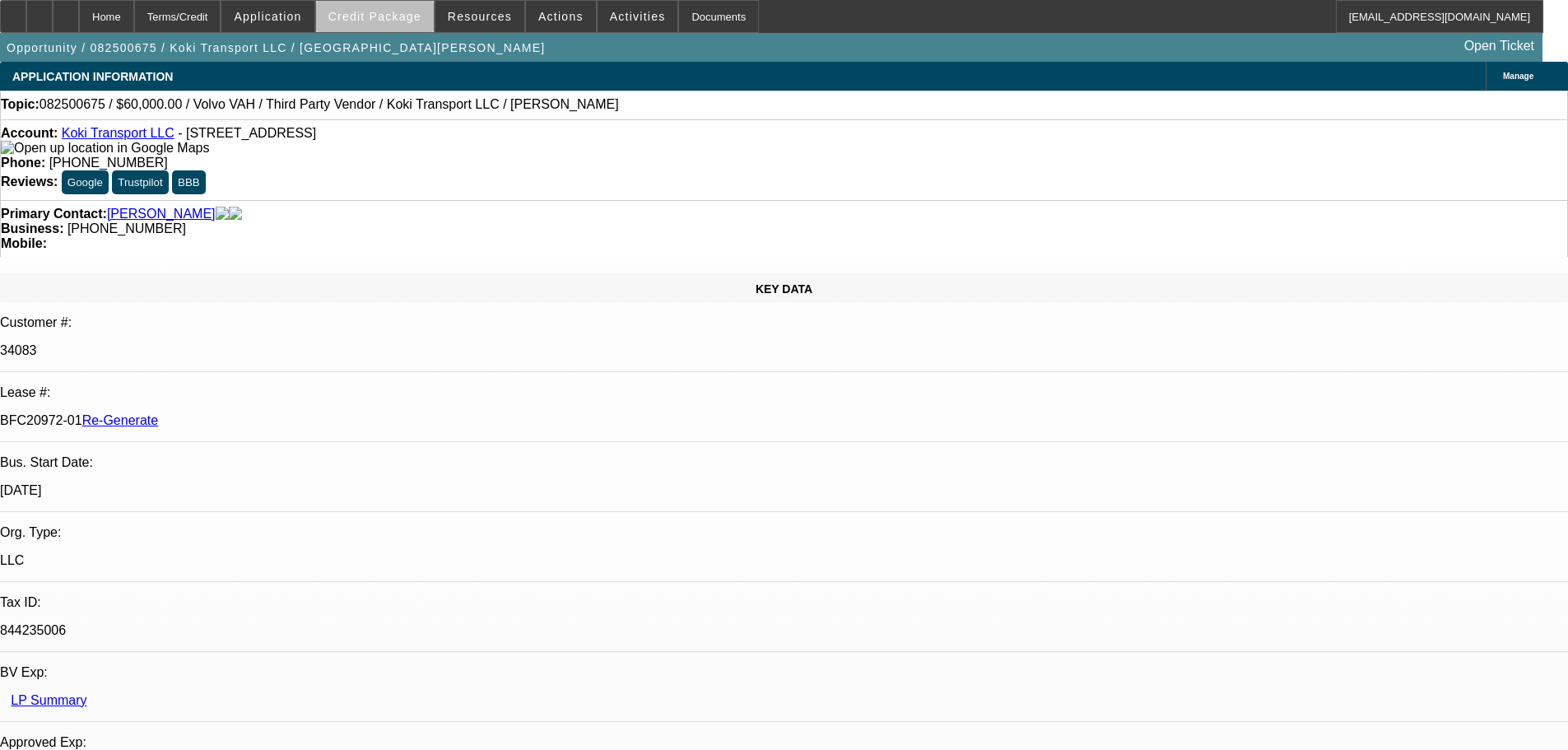
click at [430, 19] on span at bounding box center [375, 16] width 117 height 40
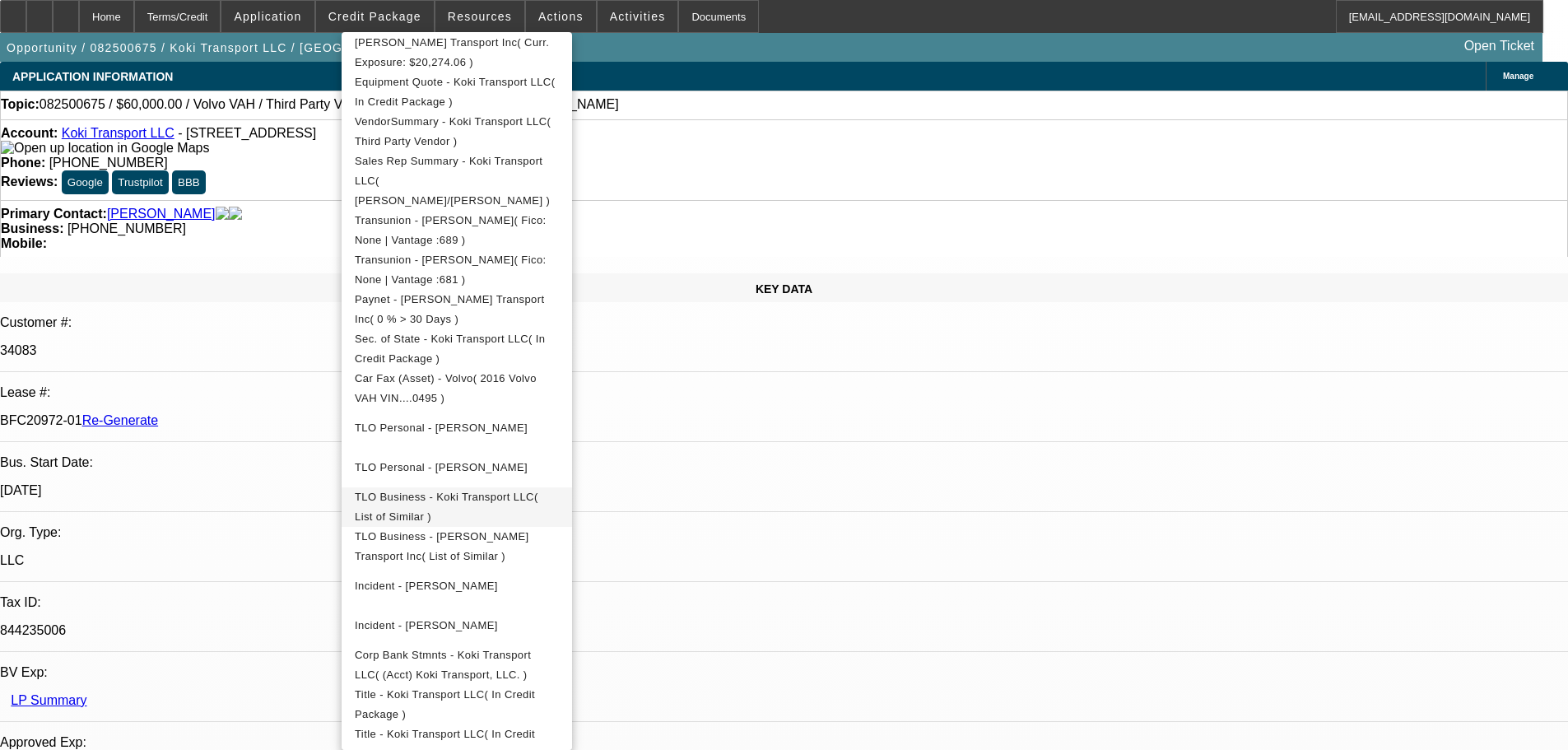
scroll to position [445, 0]
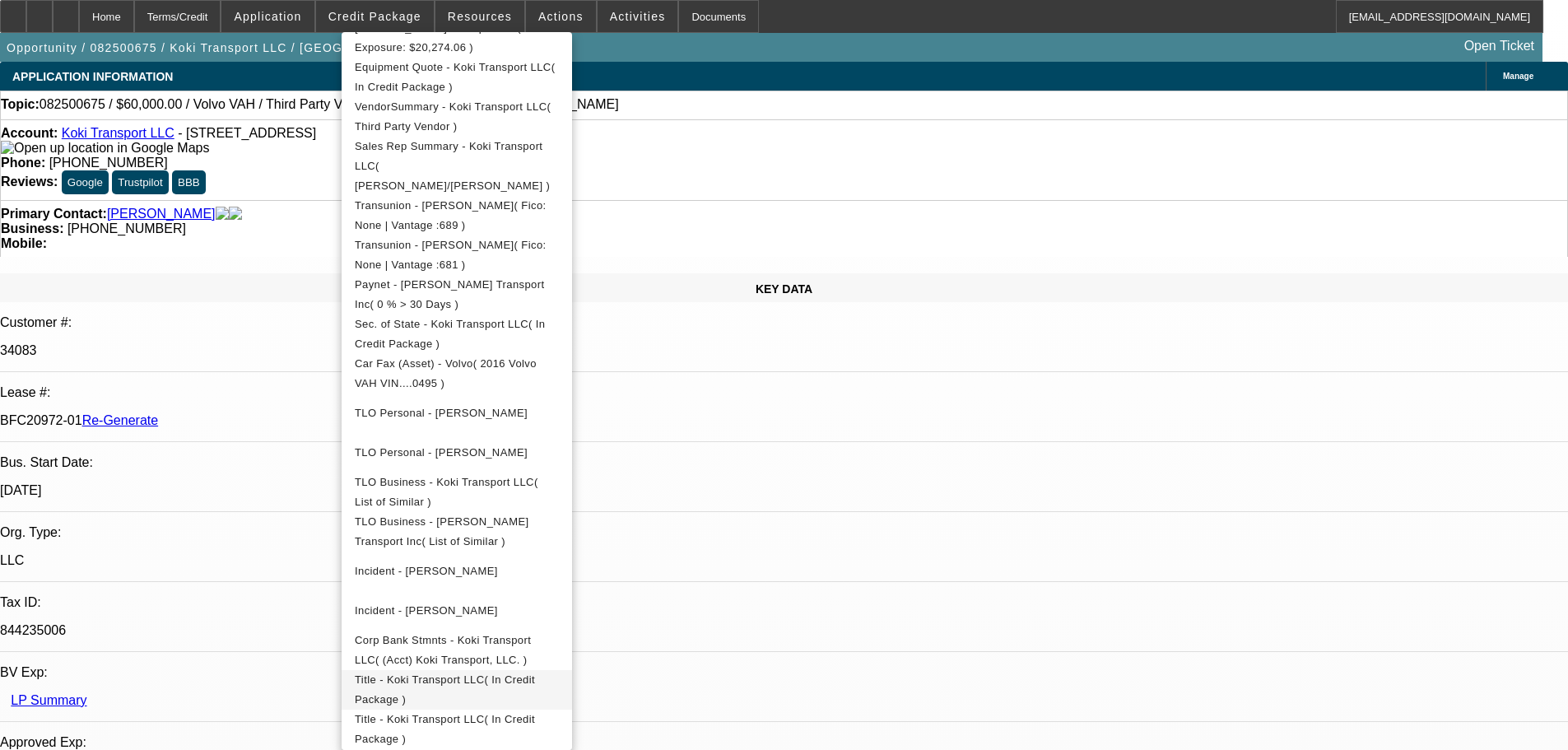
click at [551, 670] on button "Title - Koki Transport LLC( In Credit Package )" at bounding box center [457, 690] width 231 height 40
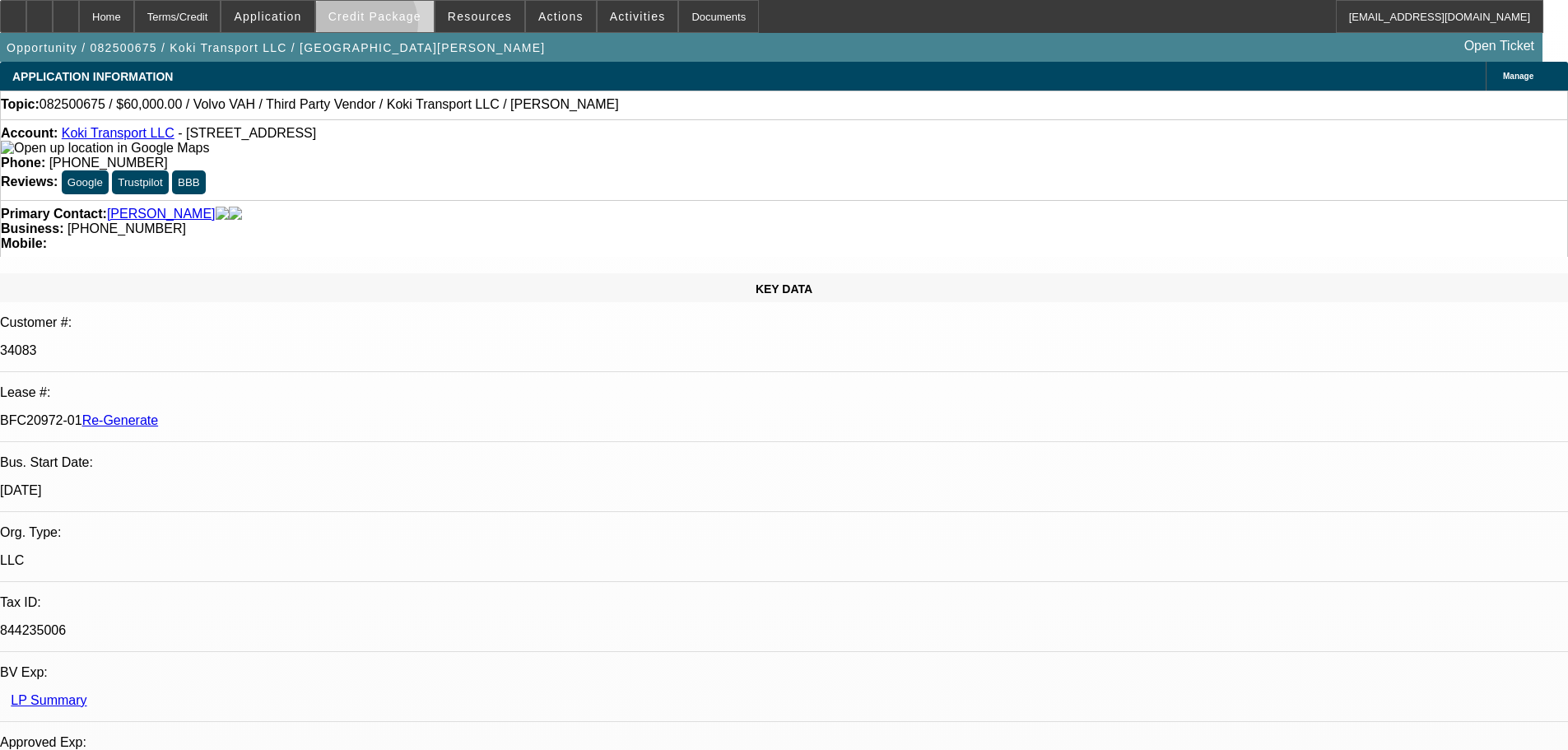
click at [390, 27] on span at bounding box center [375, 16] width 117 height 40
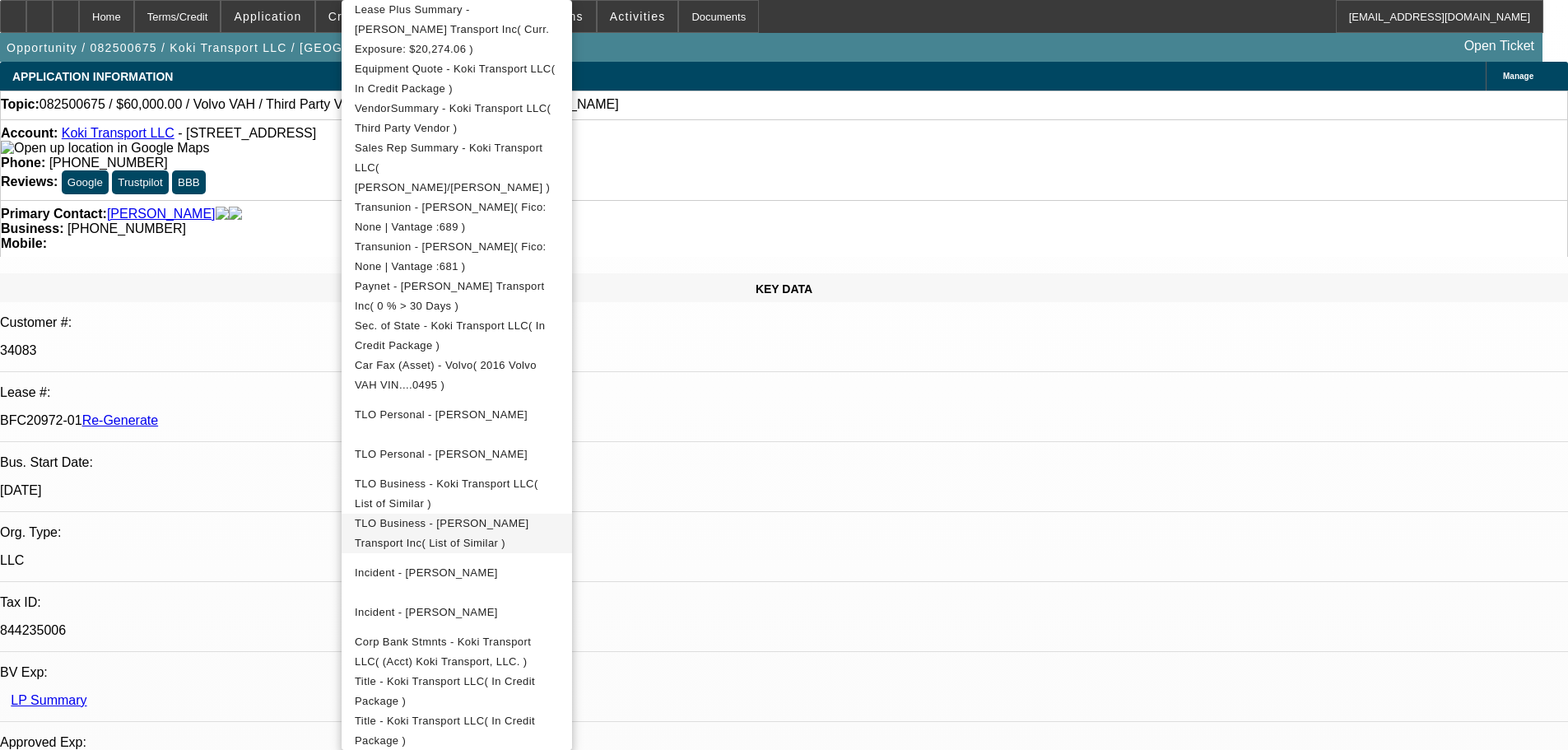
scroll to position [413, 0]
click at [496, 713] on span "Title - Koki Transport LLC( In Credit Package )" at bounding box center [445, 729] width 180 height 32
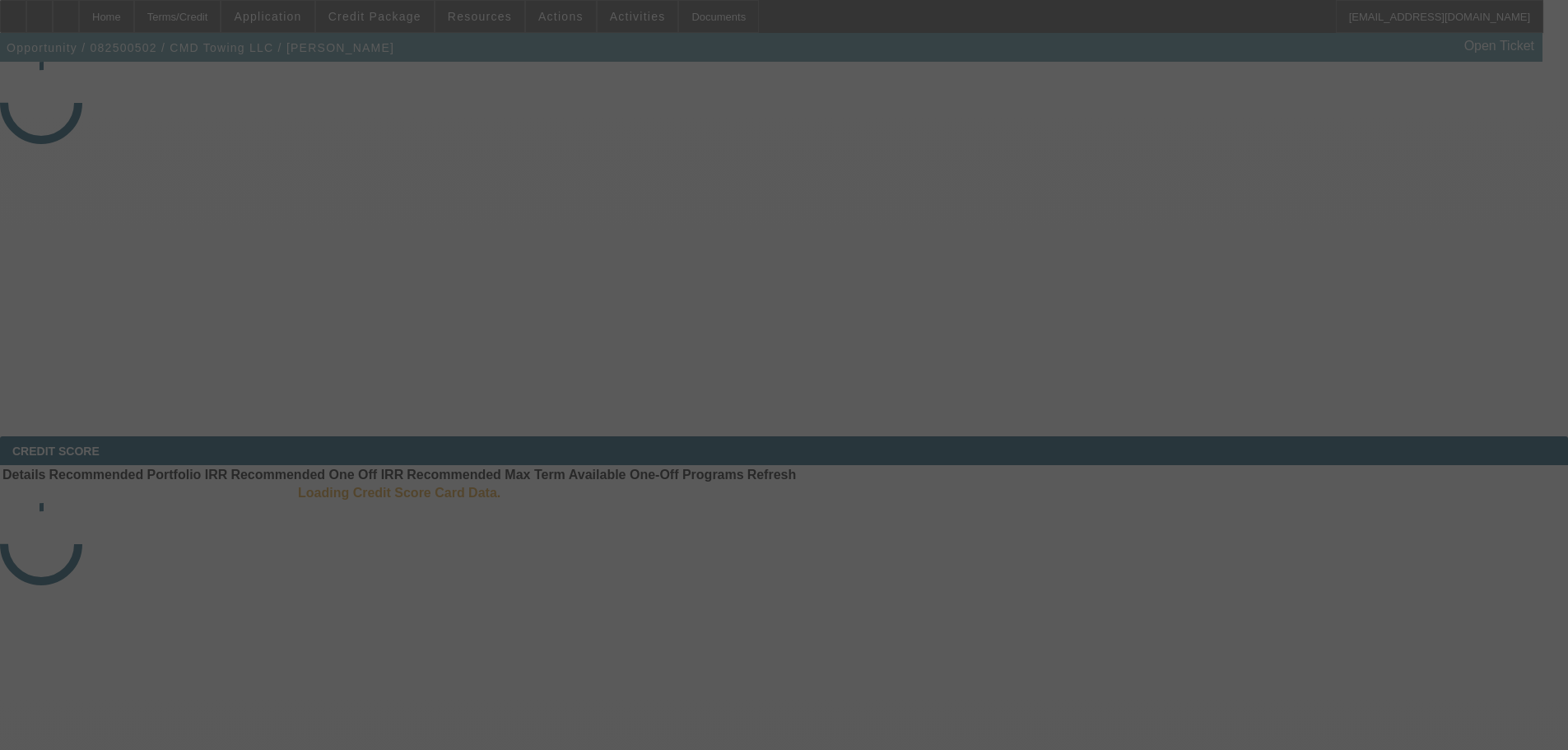
select select "4"
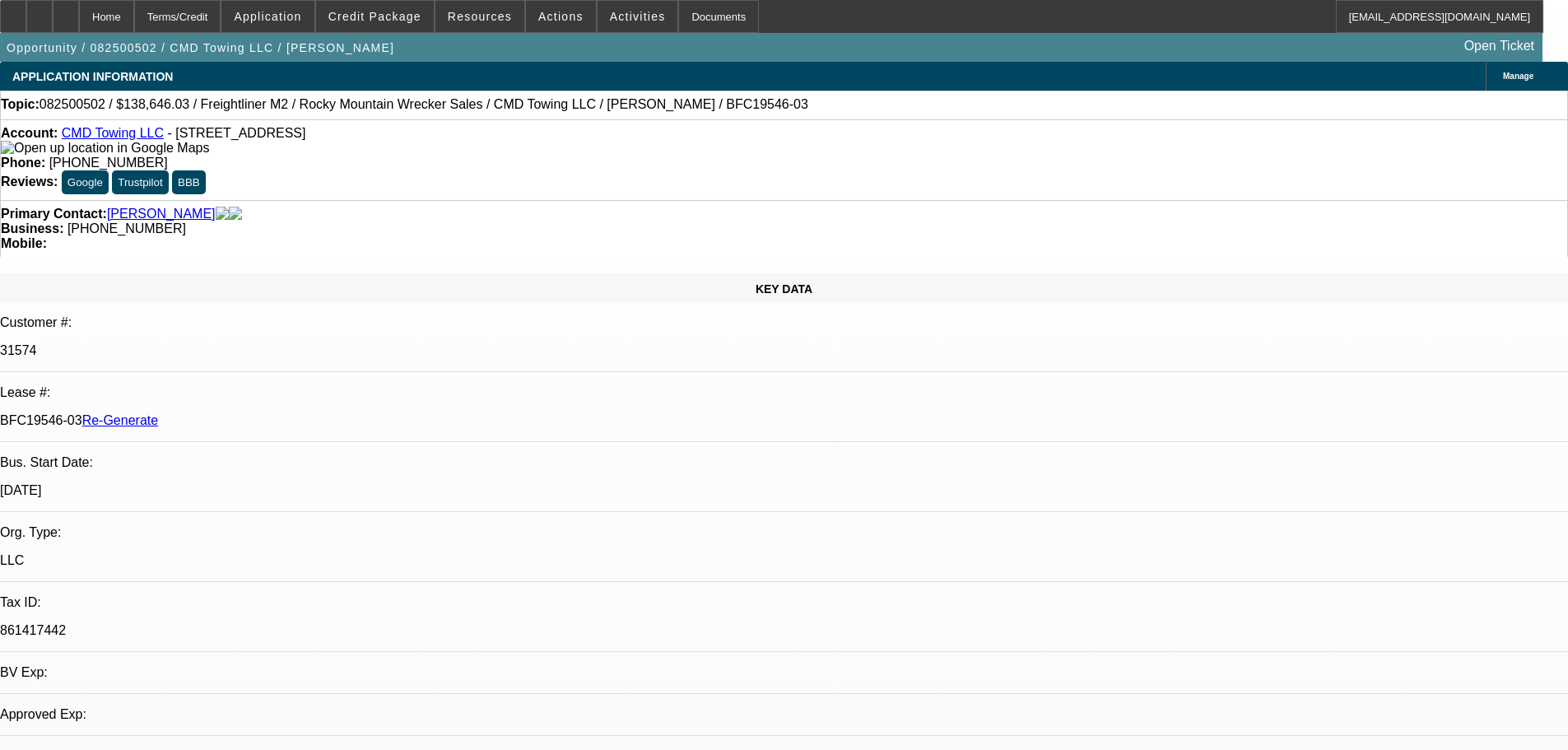
select select "0"
select select "6"
click at [496, 12] on span "Resources" at bounding box center [480, 16] width 64 height 13
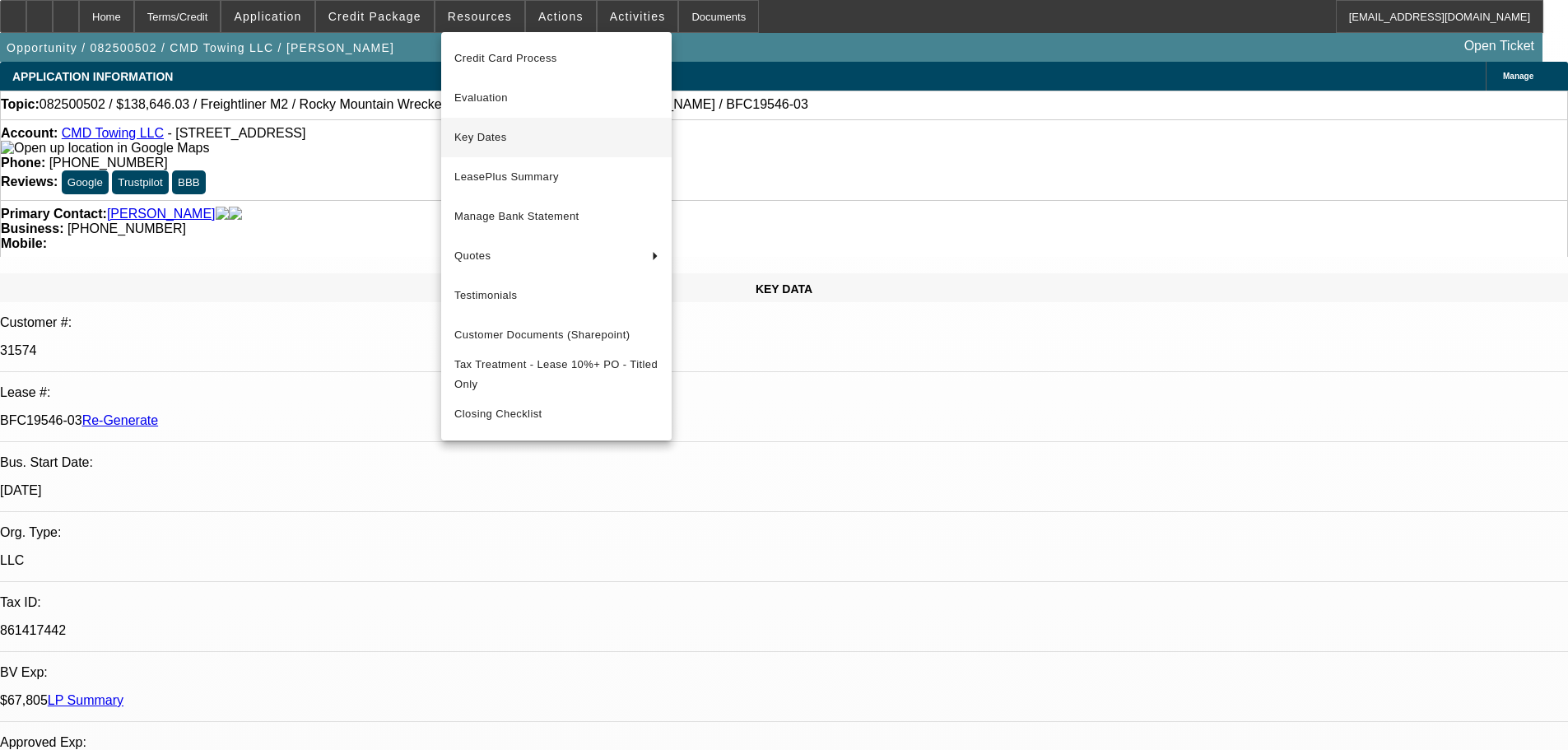
click at [497, 134] on span "Key Dates" at bounding box center [556, 137] width 204 height 19
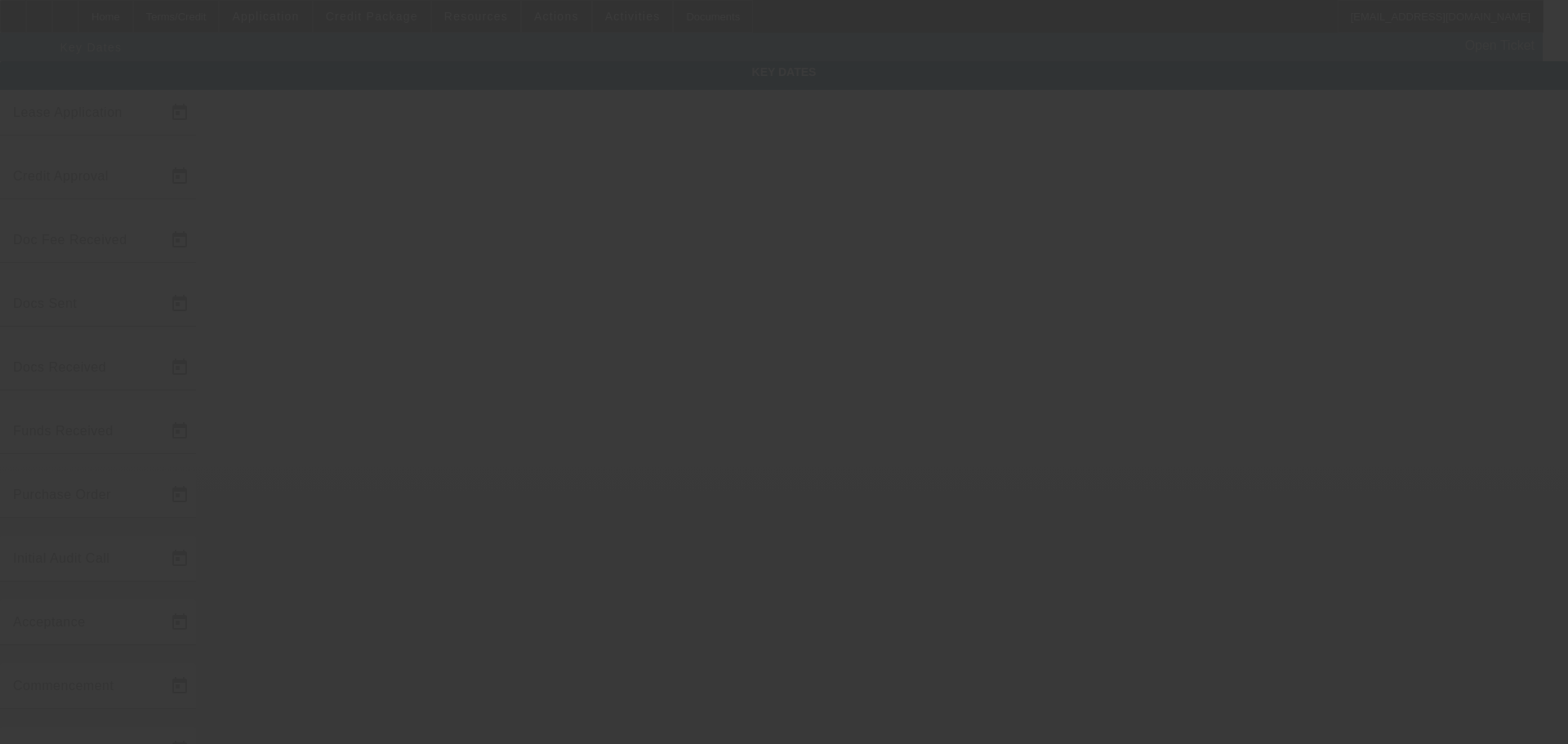
type input "8/19/2025"
type input "8/25/2025"
type input "8/26/2025"
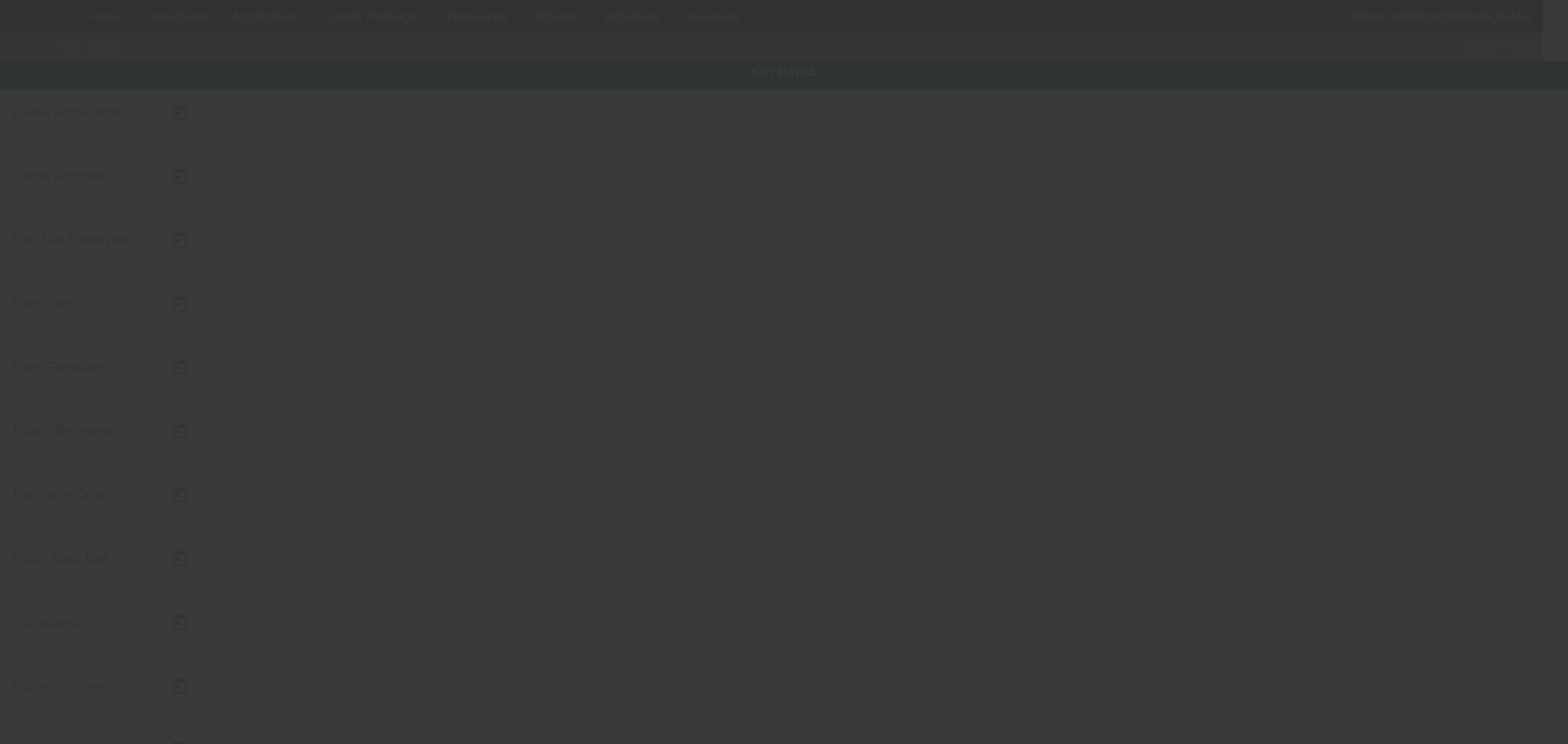
type input "8/27/2025"
type input "9/1/2025"
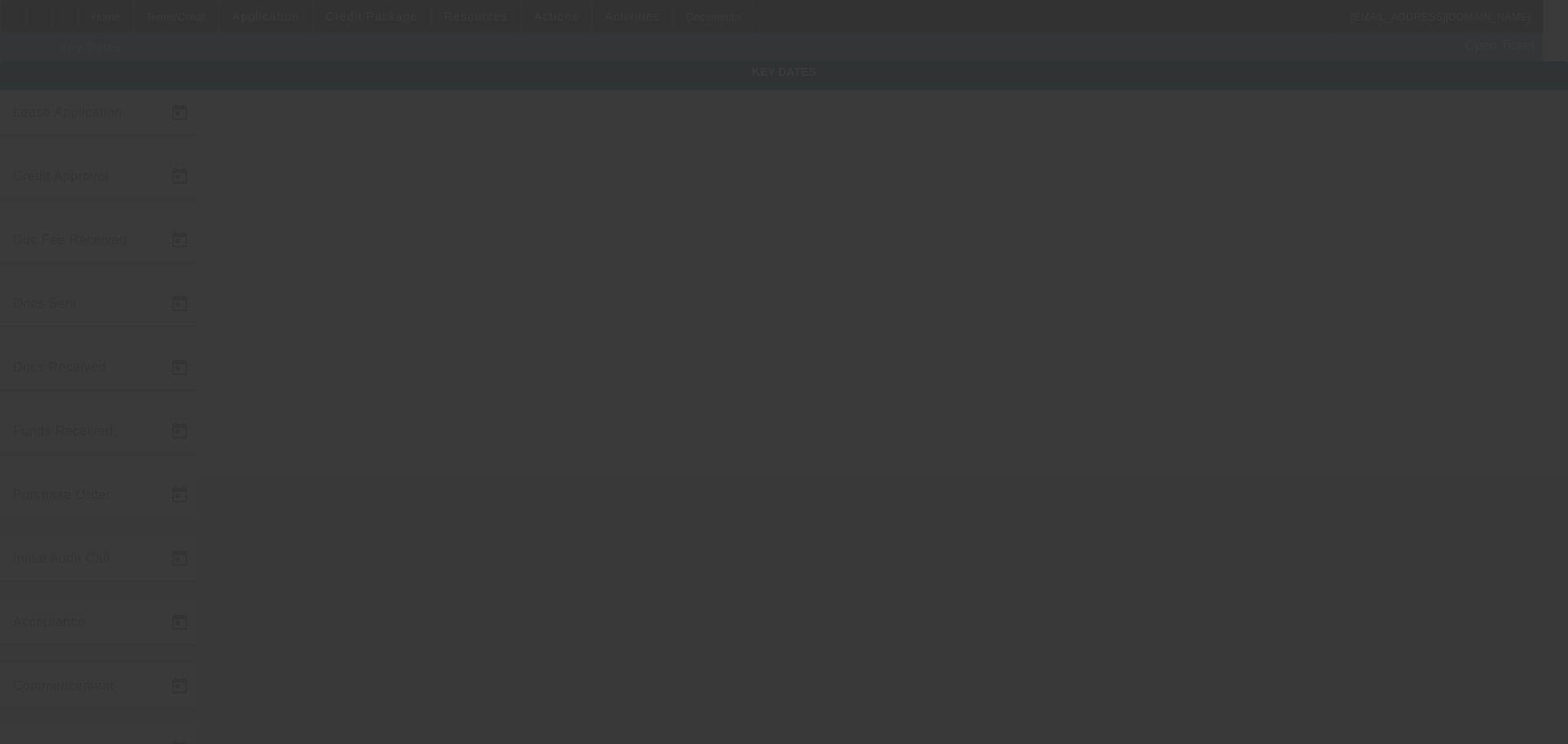
type input "10/1/2025"
type input "9/5/2025"
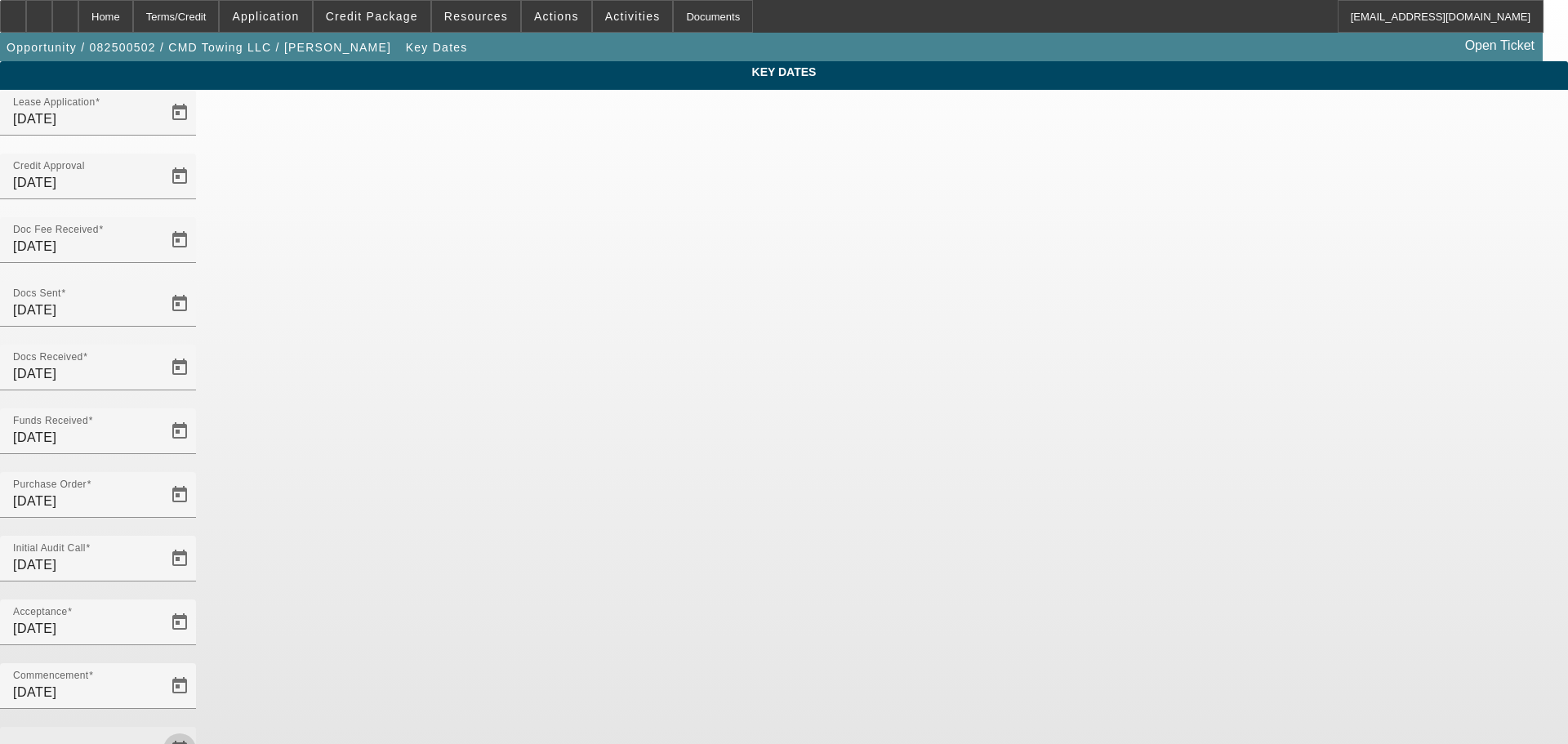
click at [199, 730] on span "Open calendar" at bounding box center [180, 749] width 39 height 39
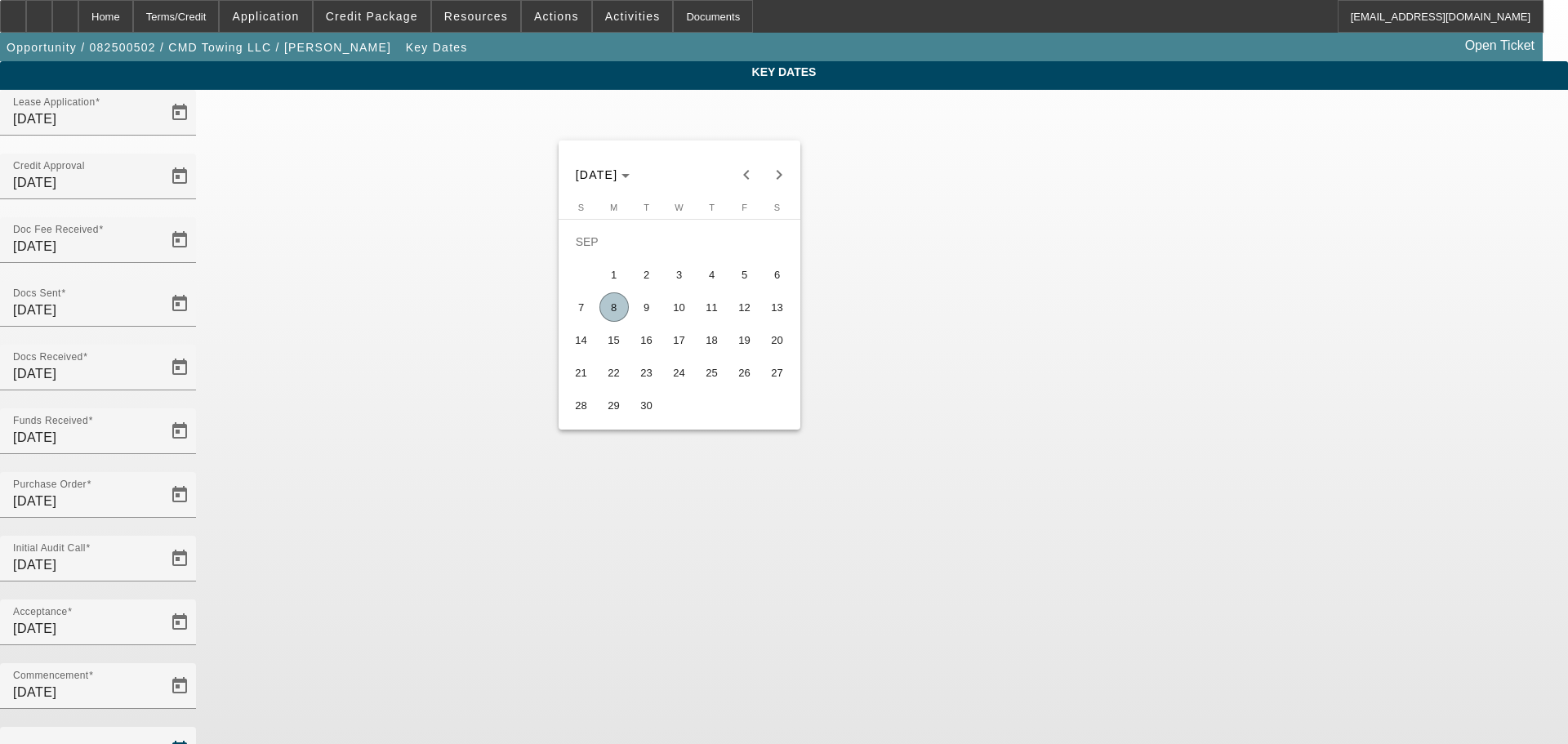
click at [615, 311] on span "8" at bounding box center [614, 308] width 30 height 30
type input "9/8/2025"
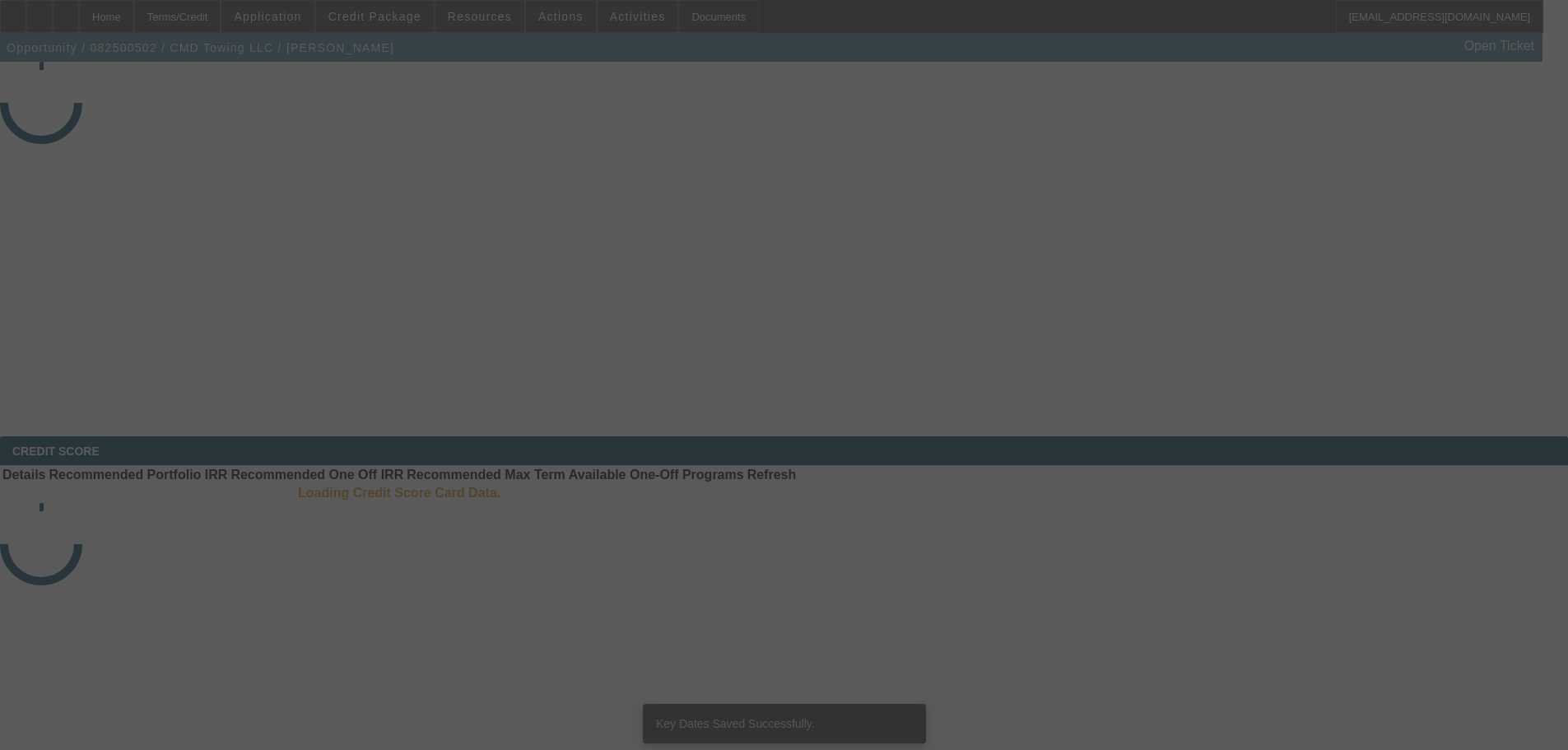
select select "4"
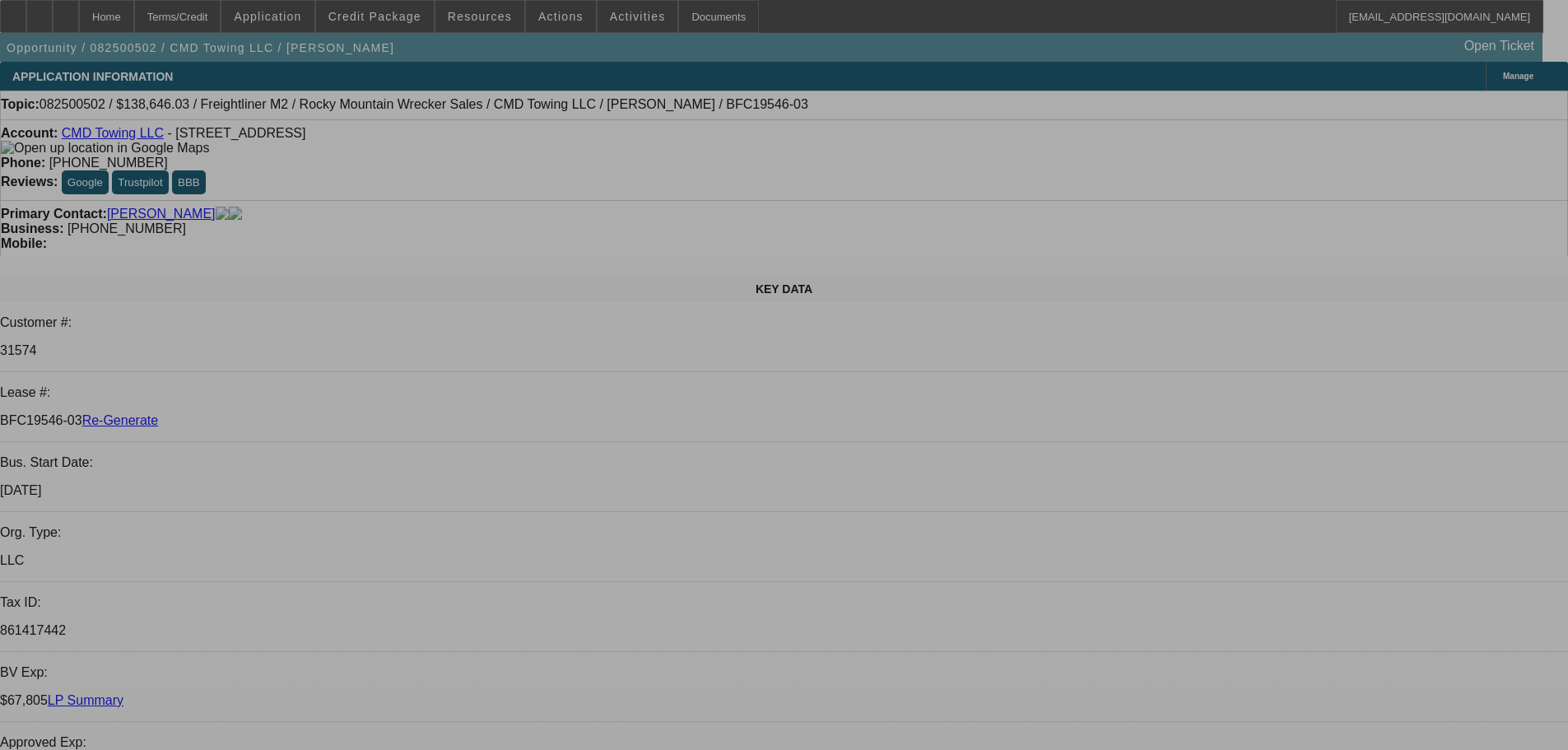
select select "0"
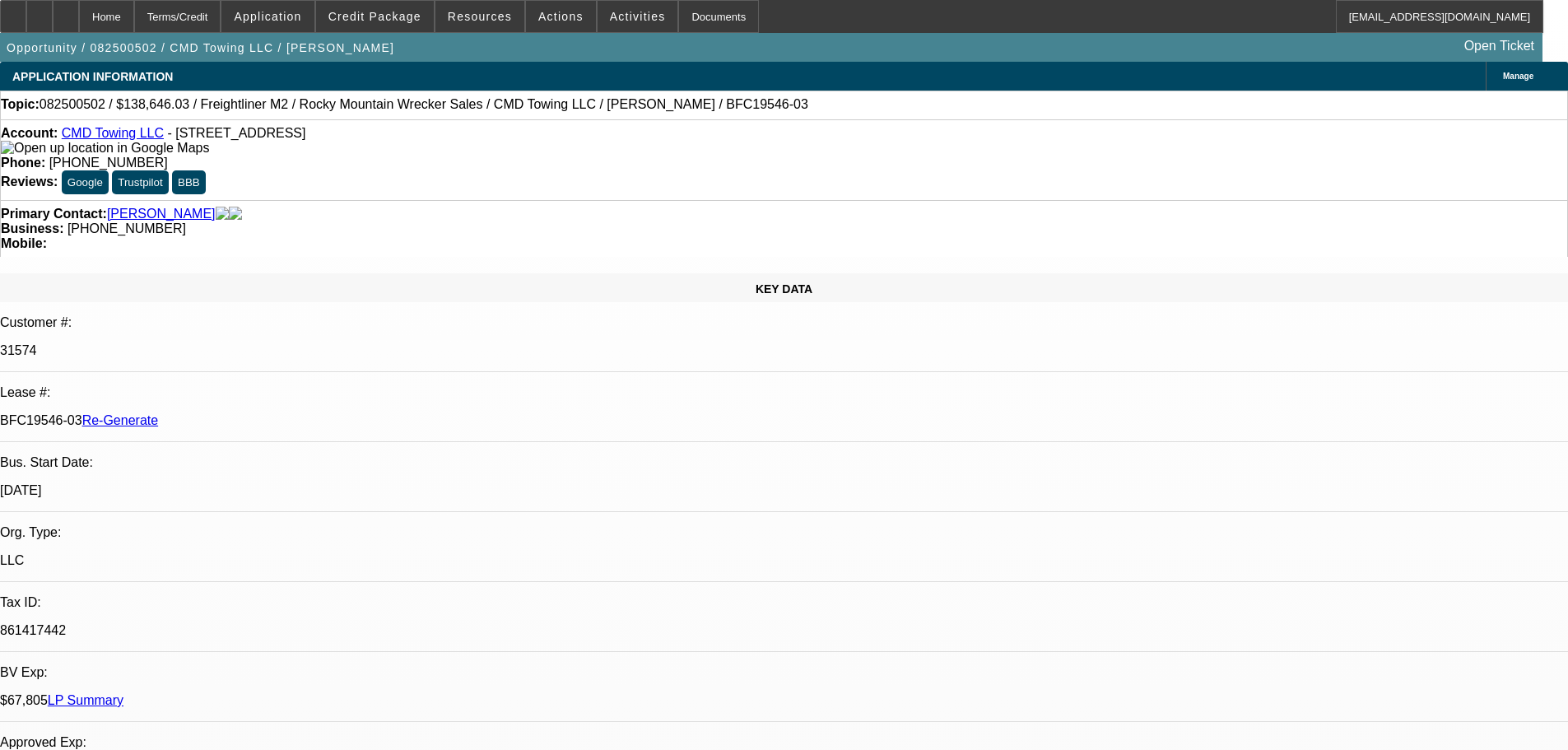
select select "0"
select select "6"
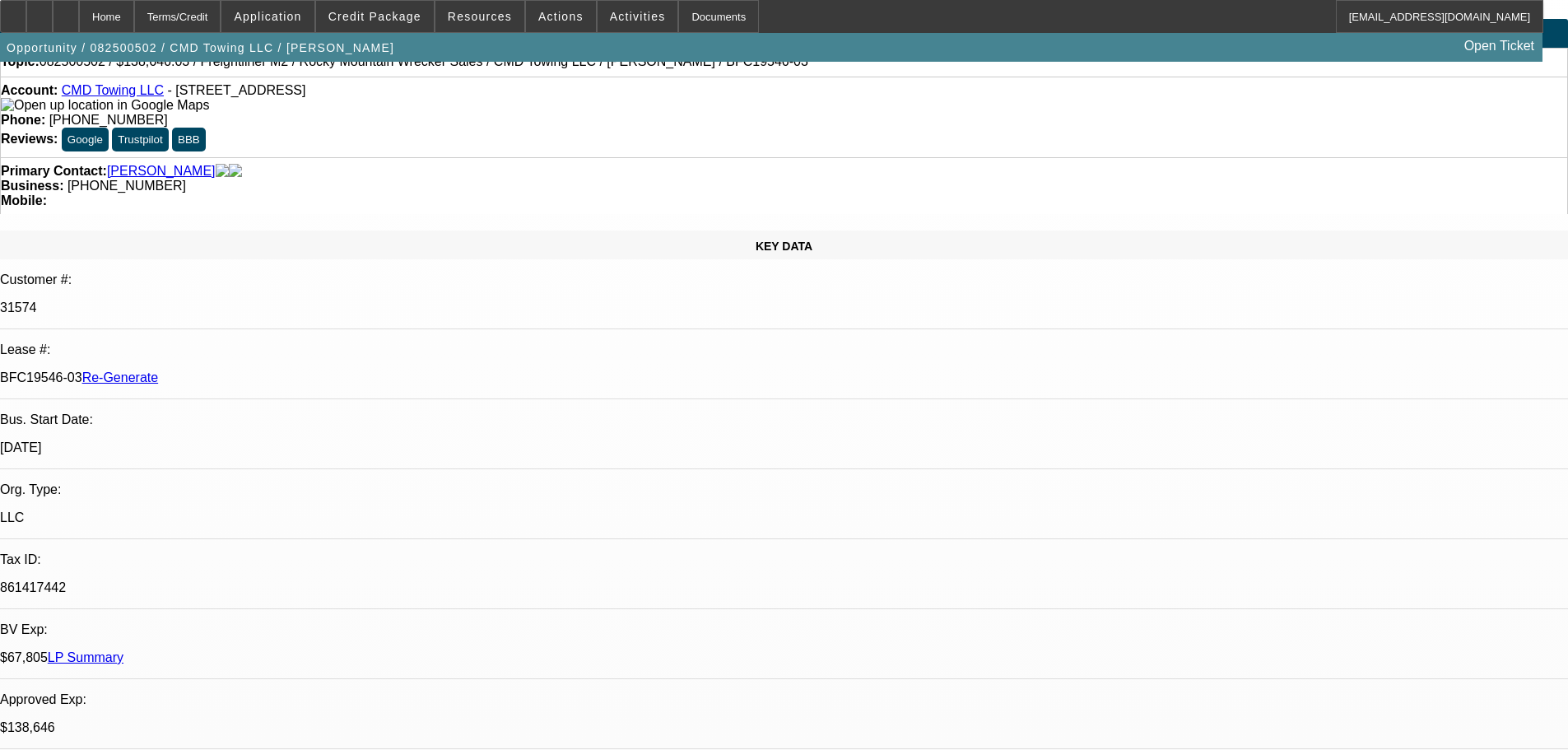
scroll to position [82, 0]
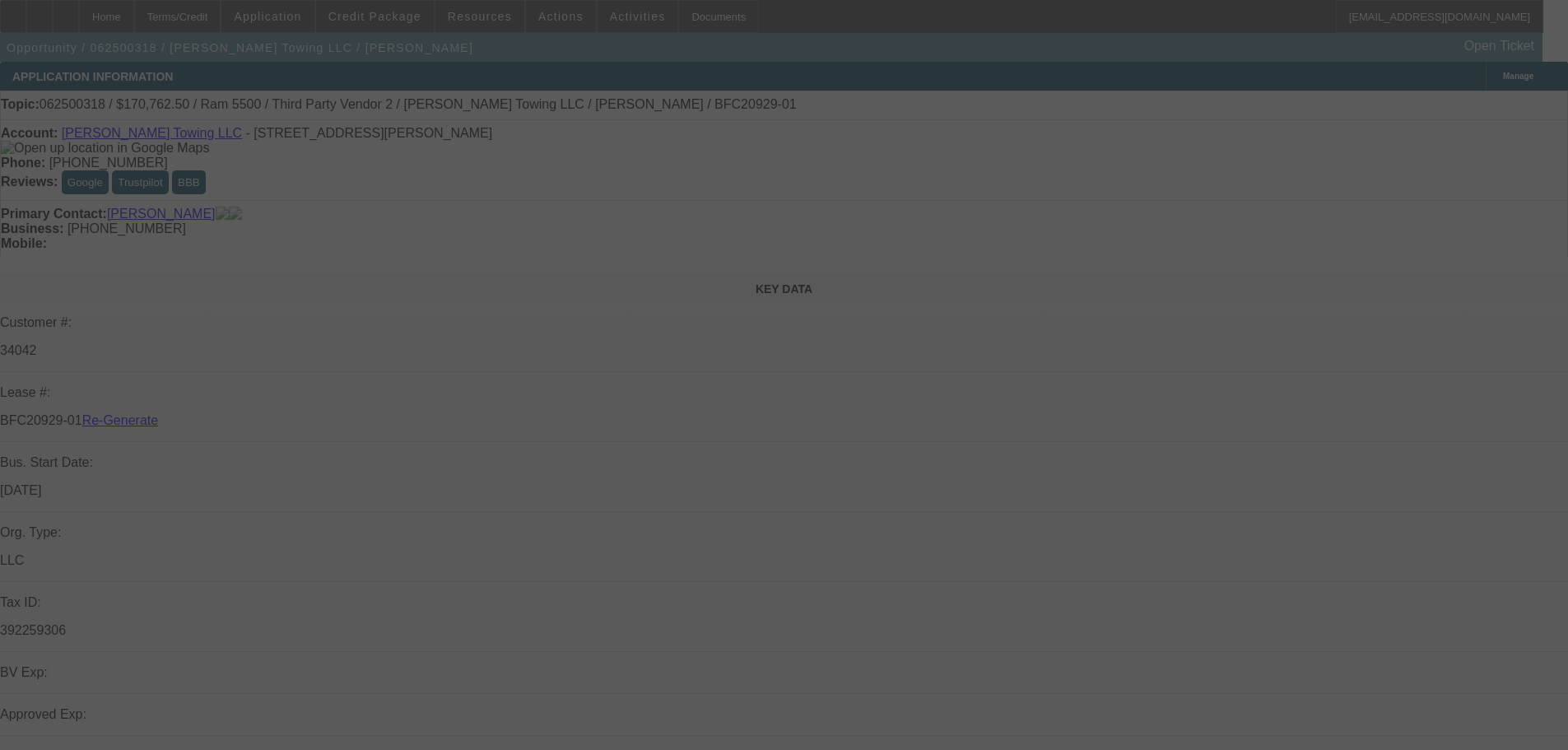
select select "4"
select select "0"
select select "2"
select select "0"
select select "6"
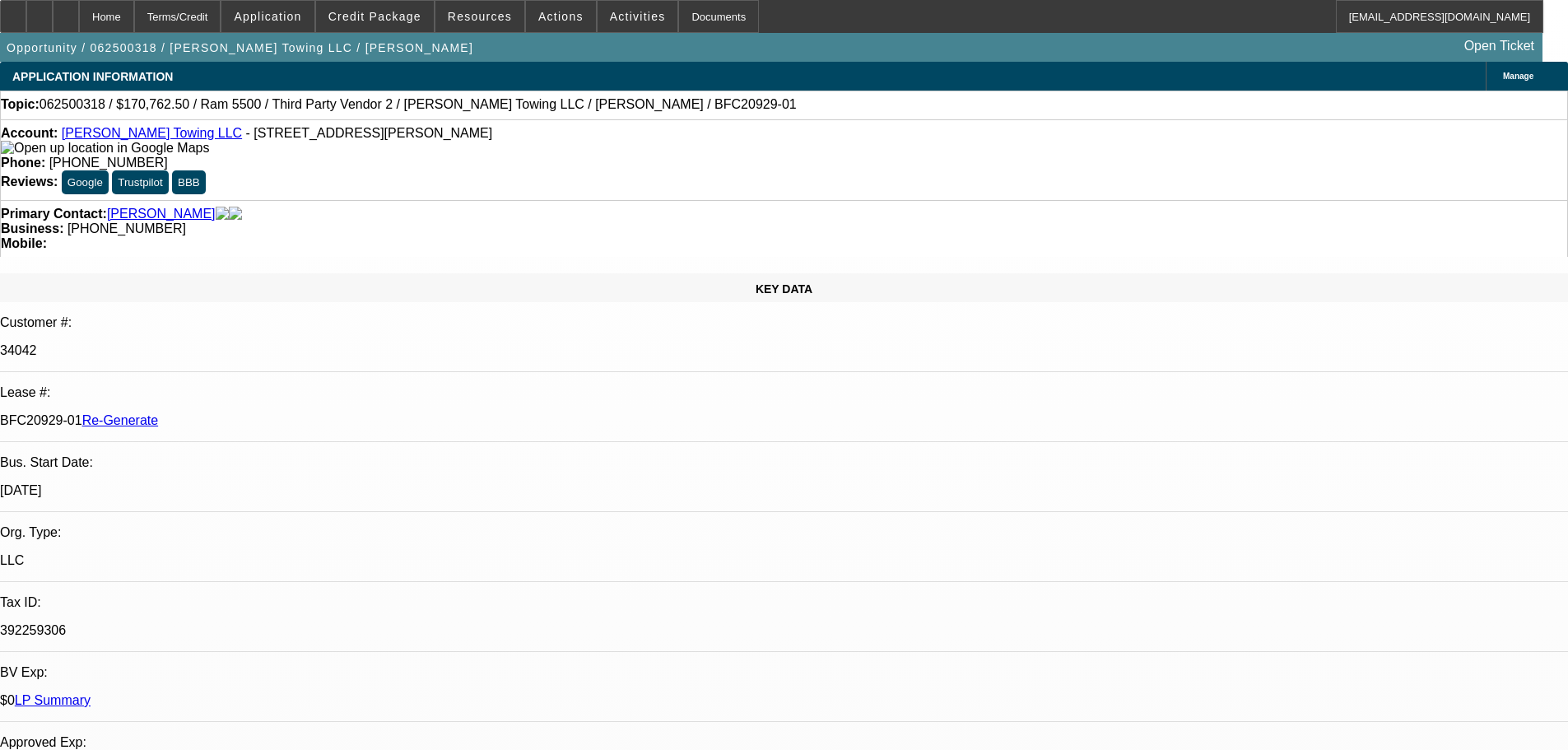
scroll to position [330, 0]
drag, startPoint x: 1188, startPoint y: 549, endPoint x: 1390, endPoint y: 708, distance: 257.1
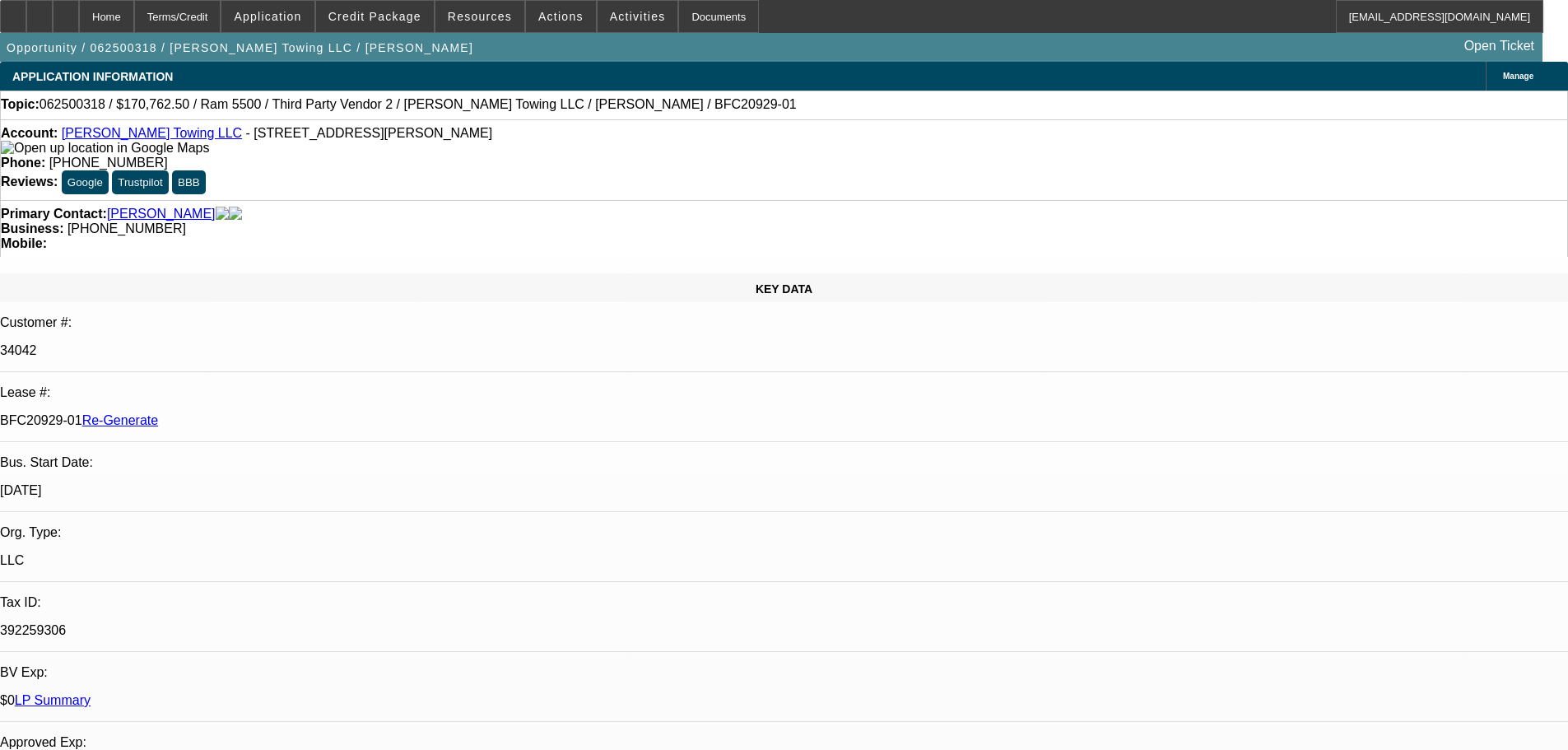
drag, startPoint x: 1172, startPoint y: 568, endPoint x: 1468, endPoint y: 581, distance: 296.3
drag, startPoint x: 1134, startPoint y: 562, endPoint x: 1297, endPoint y: 572, distance: 163.3
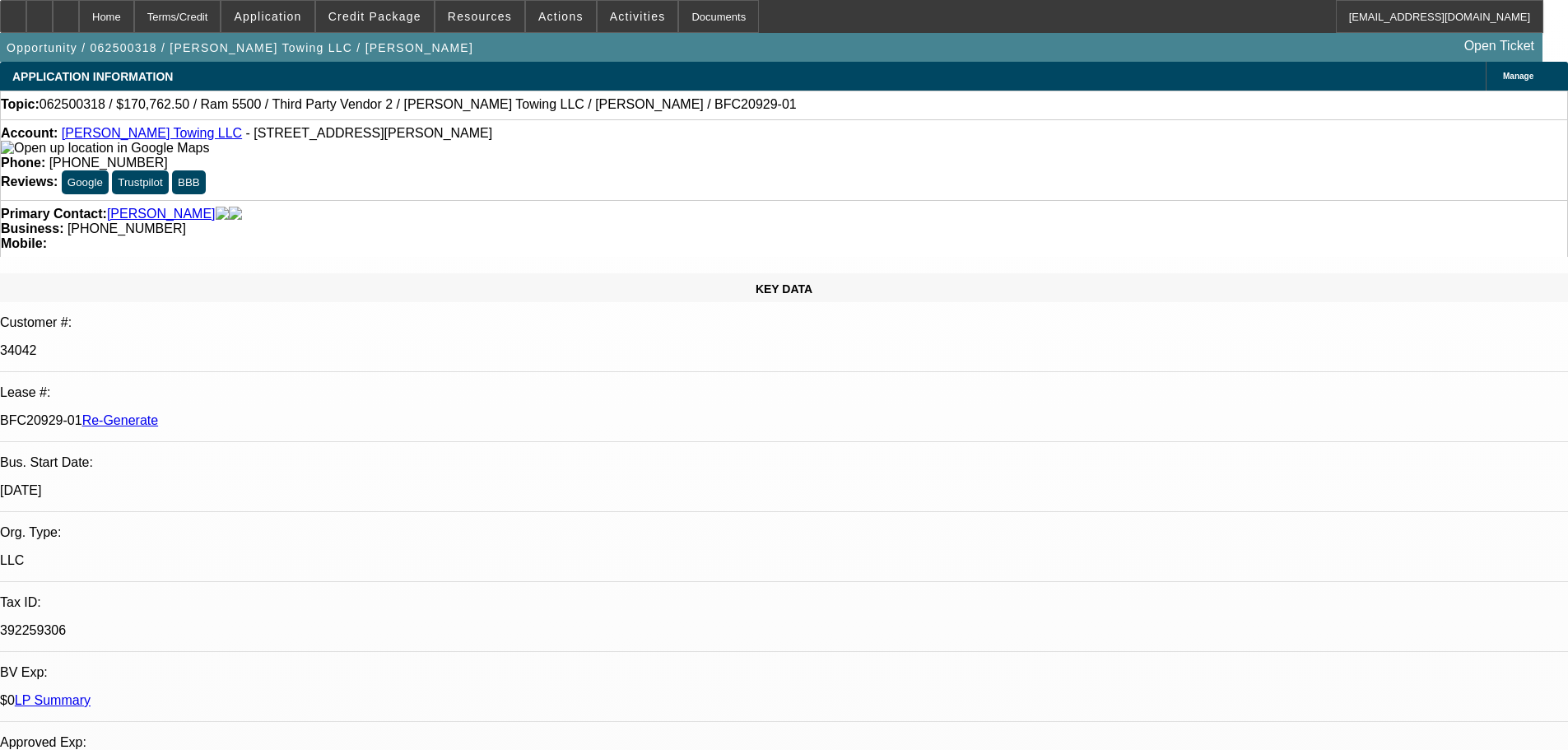
drag, startPoint x: 1116, startPoint y: 558, endPoint x: 1404, endPoint y: 623, distance: 295.2
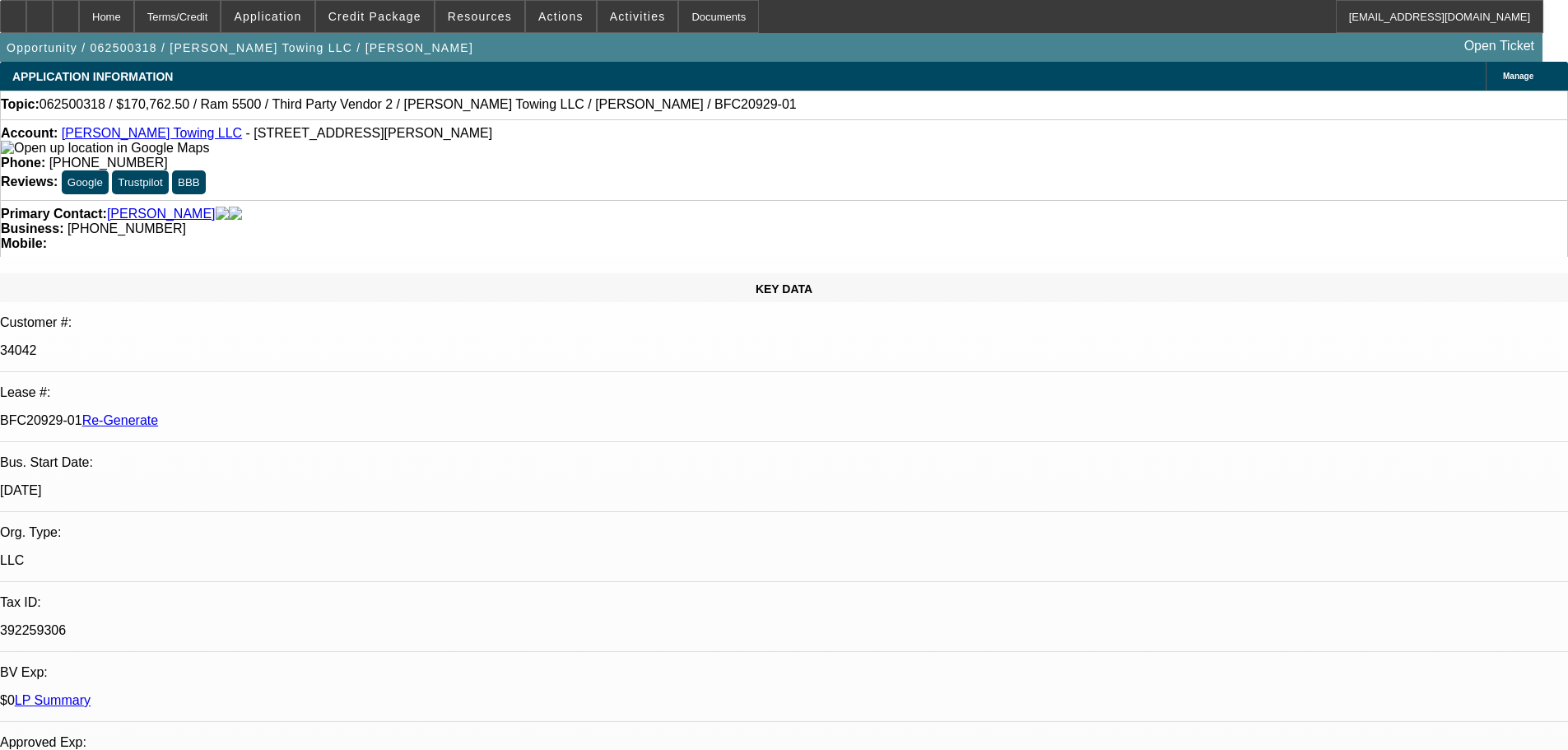
drag, startPoint x: 1395, startPoint y: 626, endPoint x: 1265, endPoint y: 600, distance: 132.6
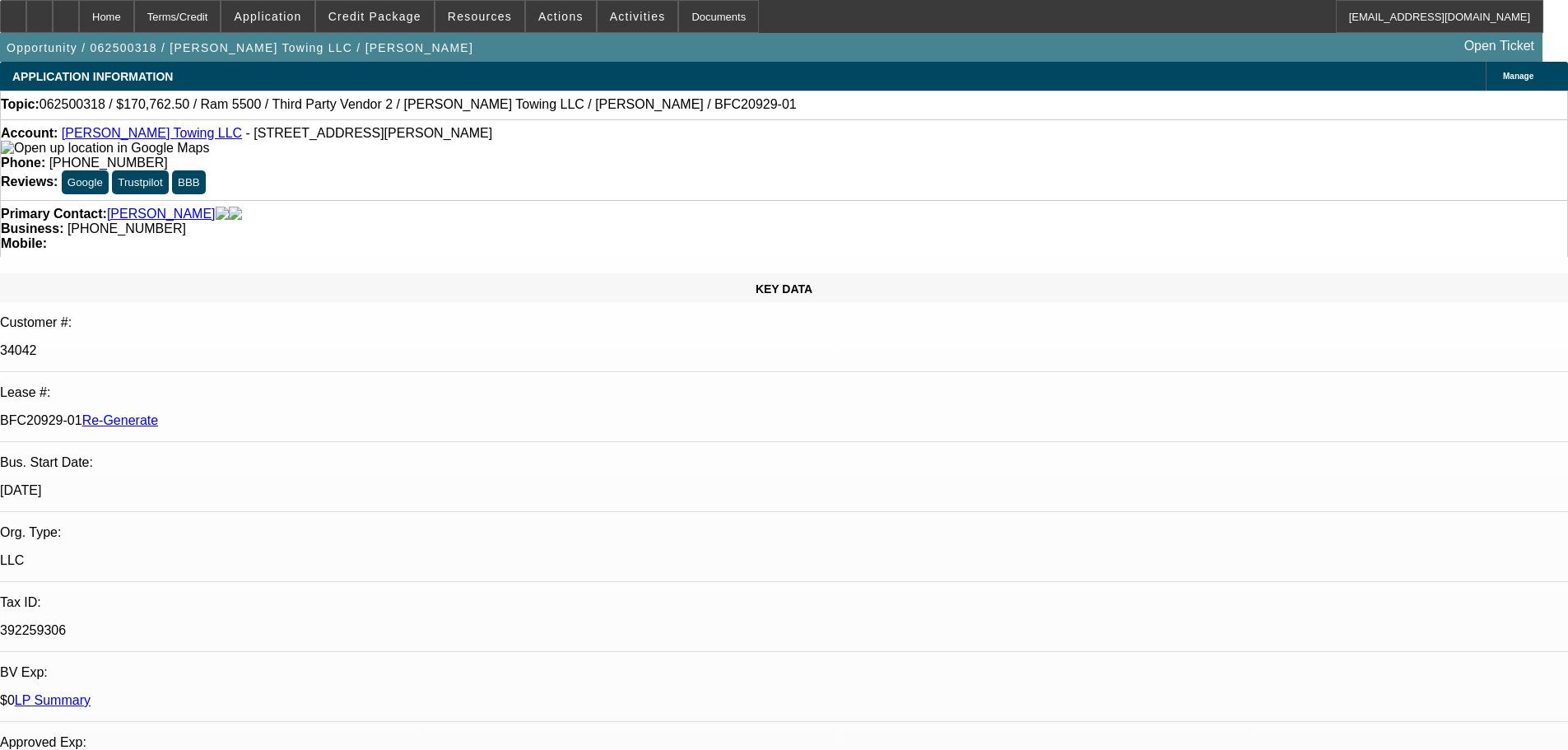
drag, startPoint x: 1153, startPoint y: 559, endPoint x: 1297, endPoint y: 598, distance: 149.2
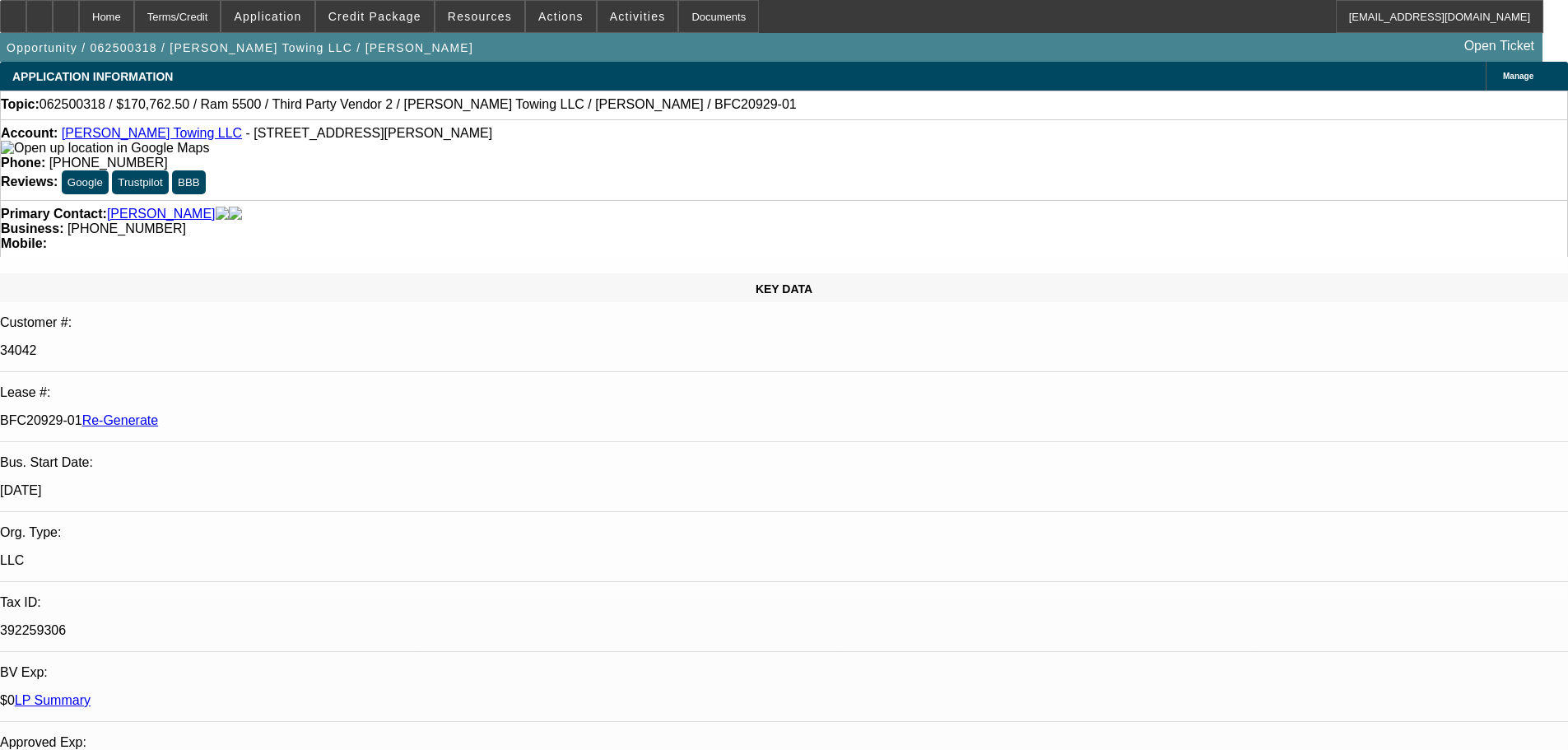
drag, startPoint x: 1155, startPoint y: 556, endPoint x: 1420, endPoint y: 576, distance: 265.8
